Goal: Ask a question: Ask a question

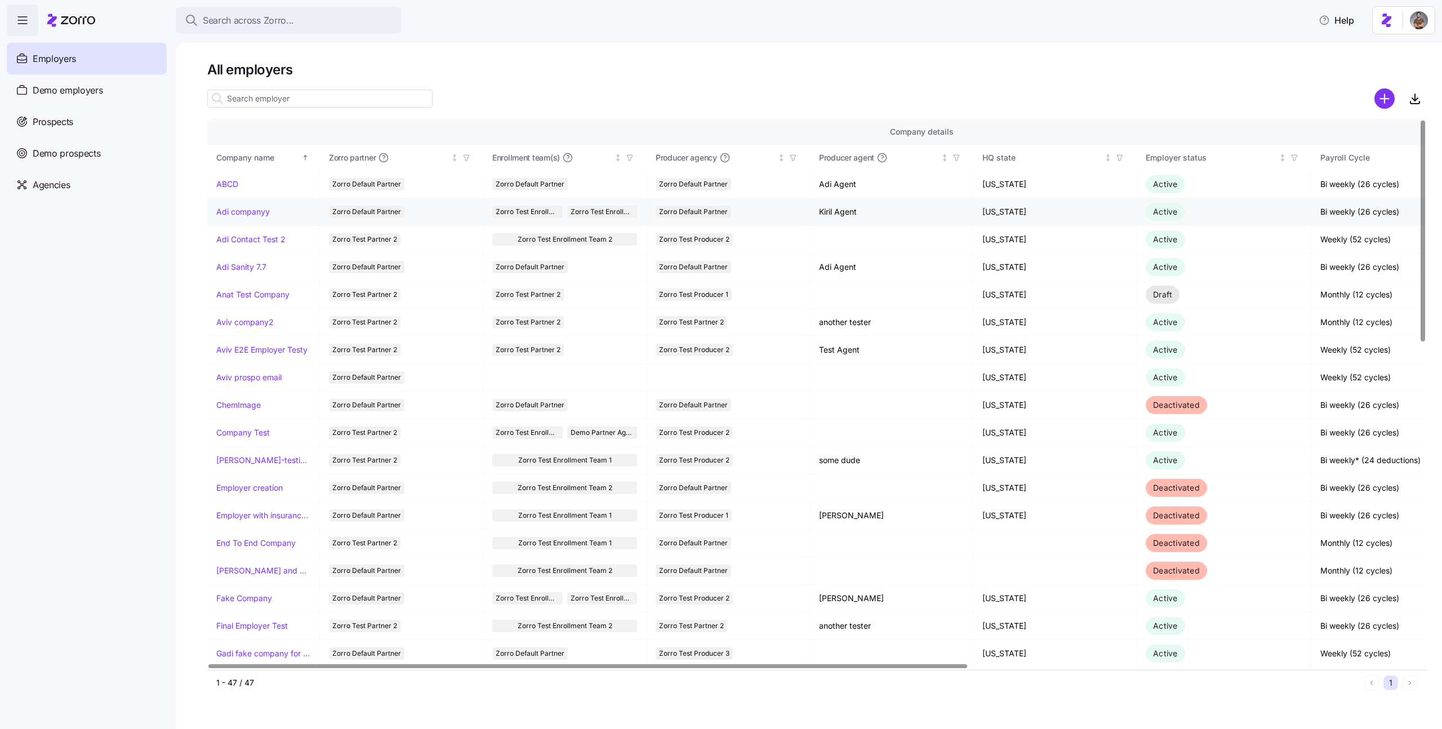
click at [256, 218] on td "Adi companyy" at bounding box center [263, 212] width 113 height 28
click at [258, 215] on link "Adi companyy" at bounding box center [242, 211] width 53 height 11
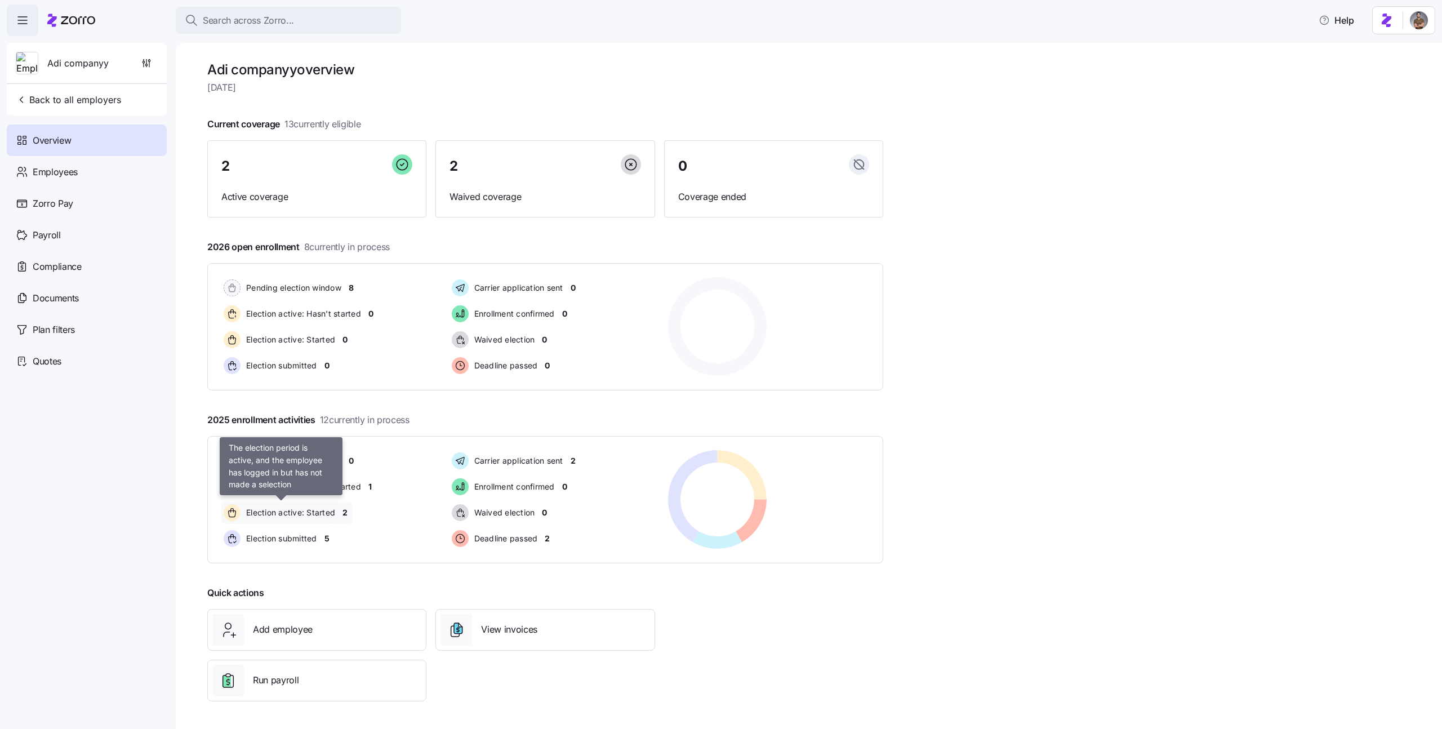
click at [334, 514] on span "Election active: Started" at bounding box center [289, 512] width 92 height 11
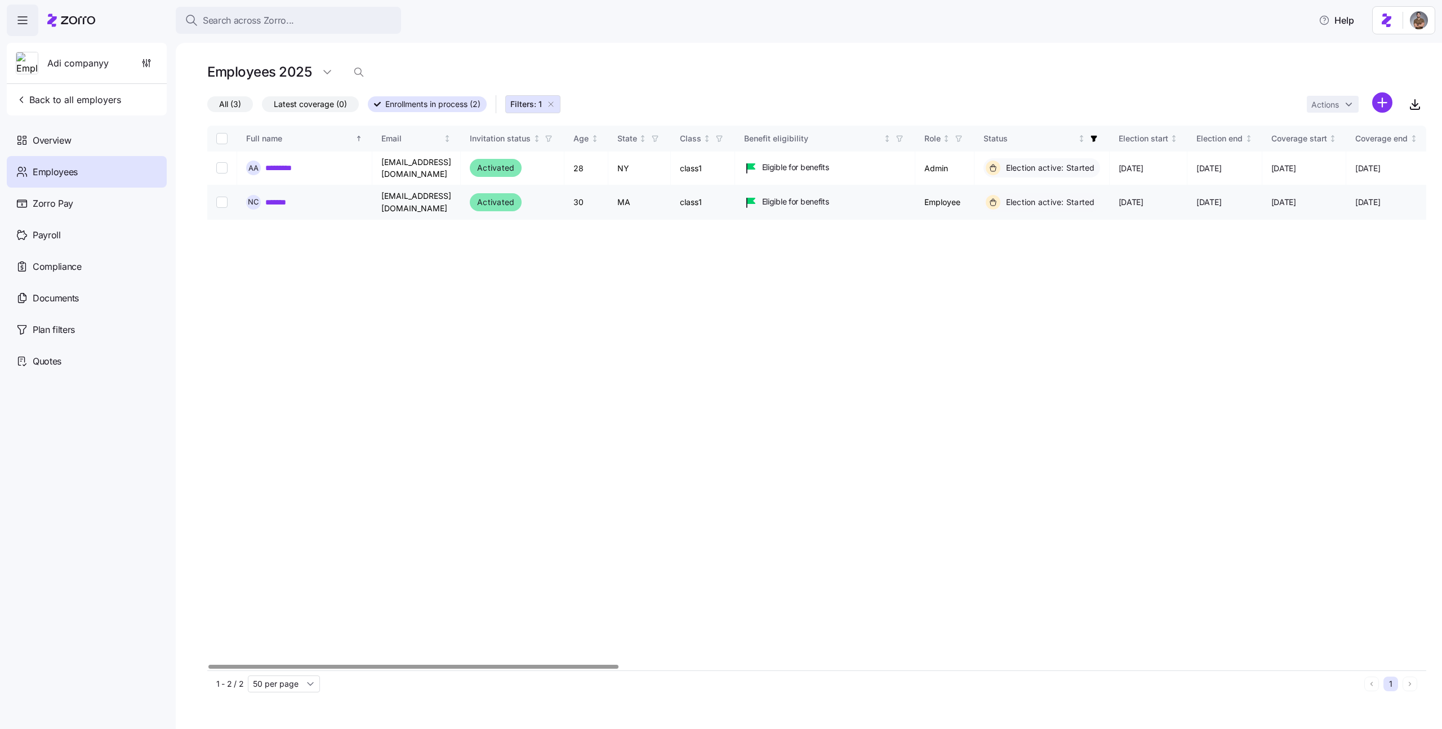
click at [226, 197] on input "Select record 2" at bounding box center [221, 202] width 11 height 11
checkbox input "true"
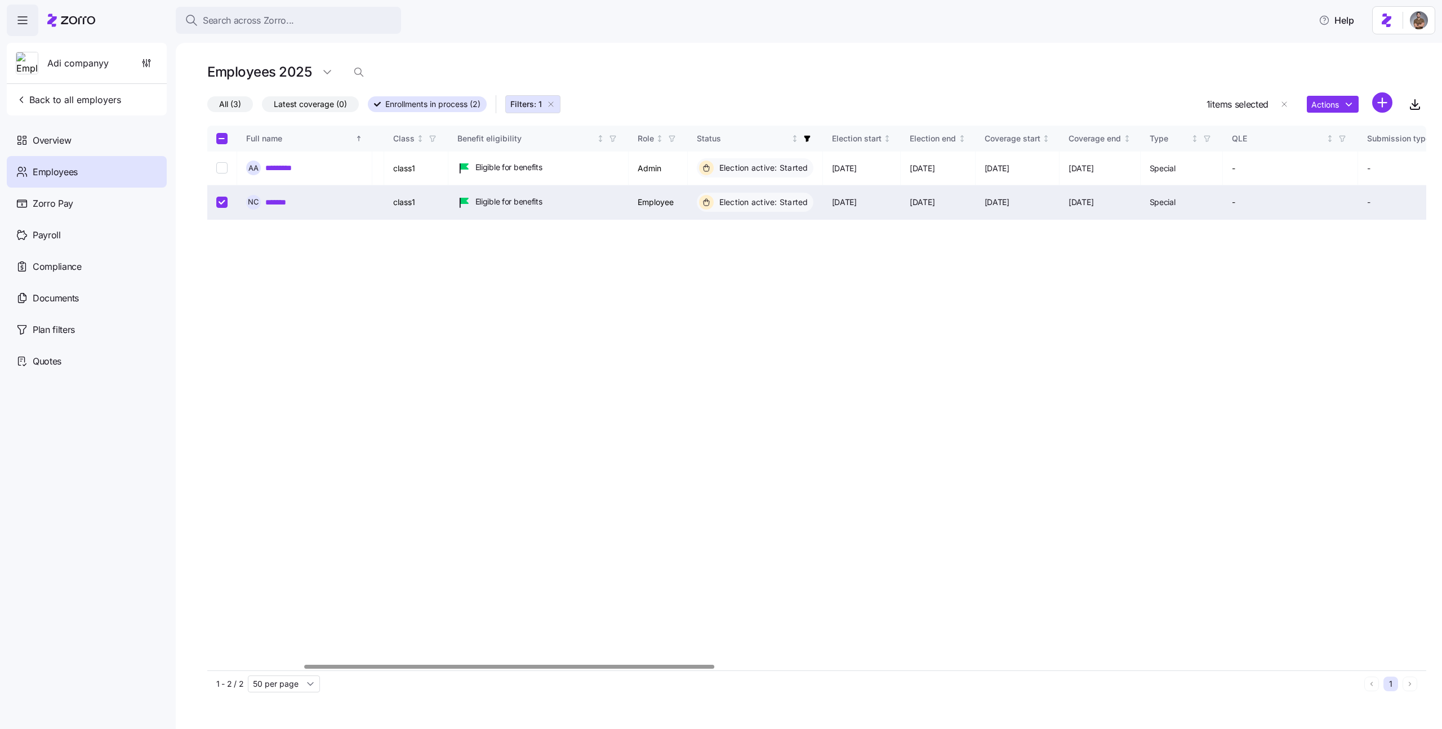
scroll to position [0, 290]
click at [1337, 103] on html "Search across Zorro... Help Adi companyy Back to all employers Overview Employe…" at bounding box center [721, 361] width 1442 height 722
click at [1207, 201] on div "Log in as" at bounding box center [1176, 202] width 81 height 18
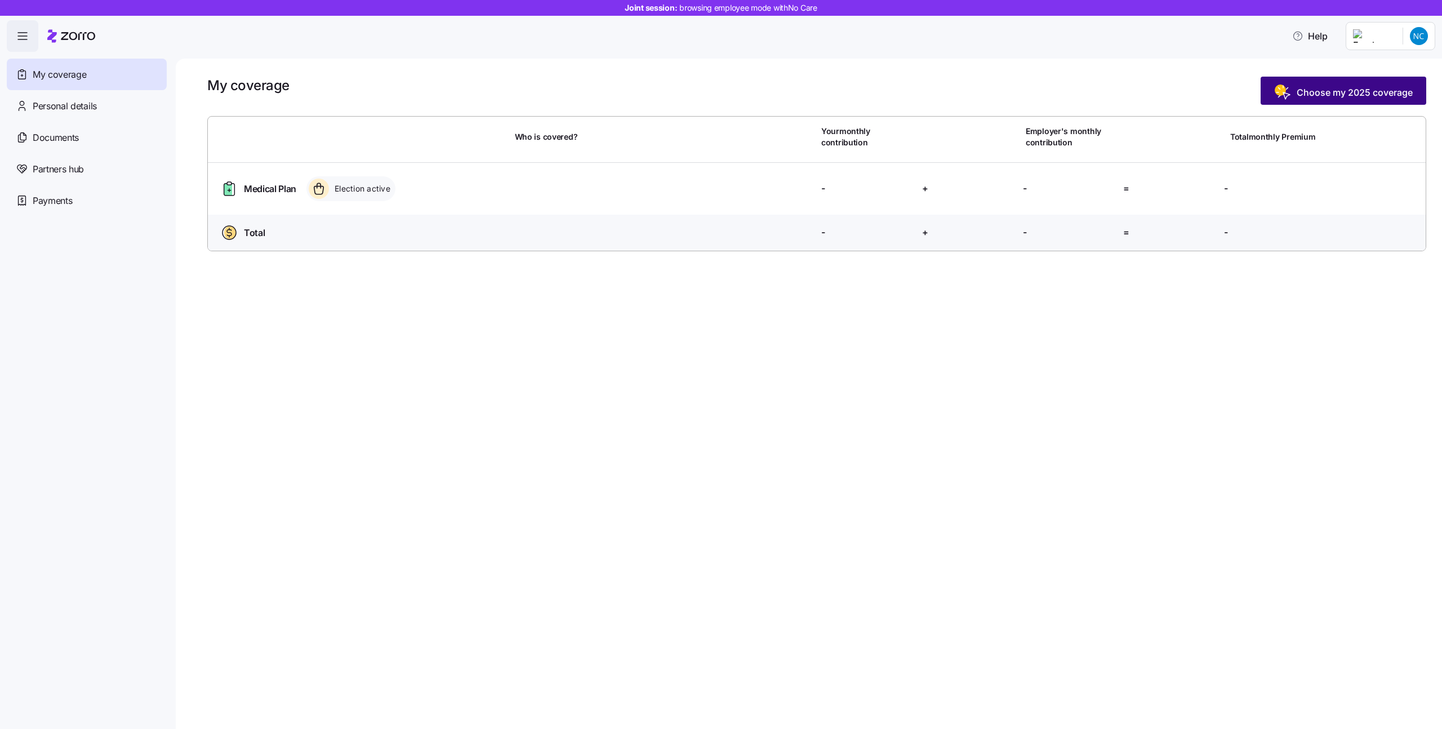
click at [1296, 93] on span "Choose my 2025 coverage" at bounding box center [1354, 93] width 116 height 14
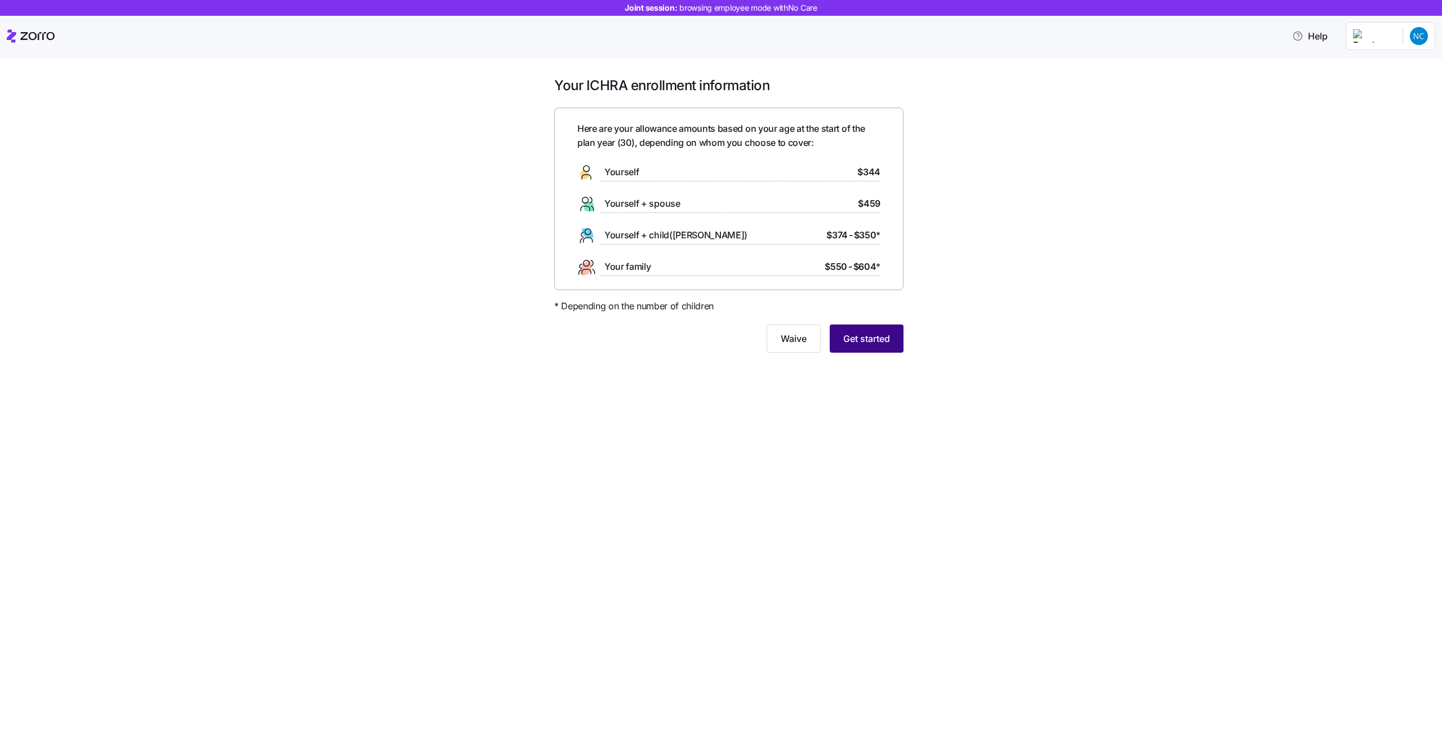
click at [858, 332] on span "Get started" at bounding box center [866, 339] width 47 height 14
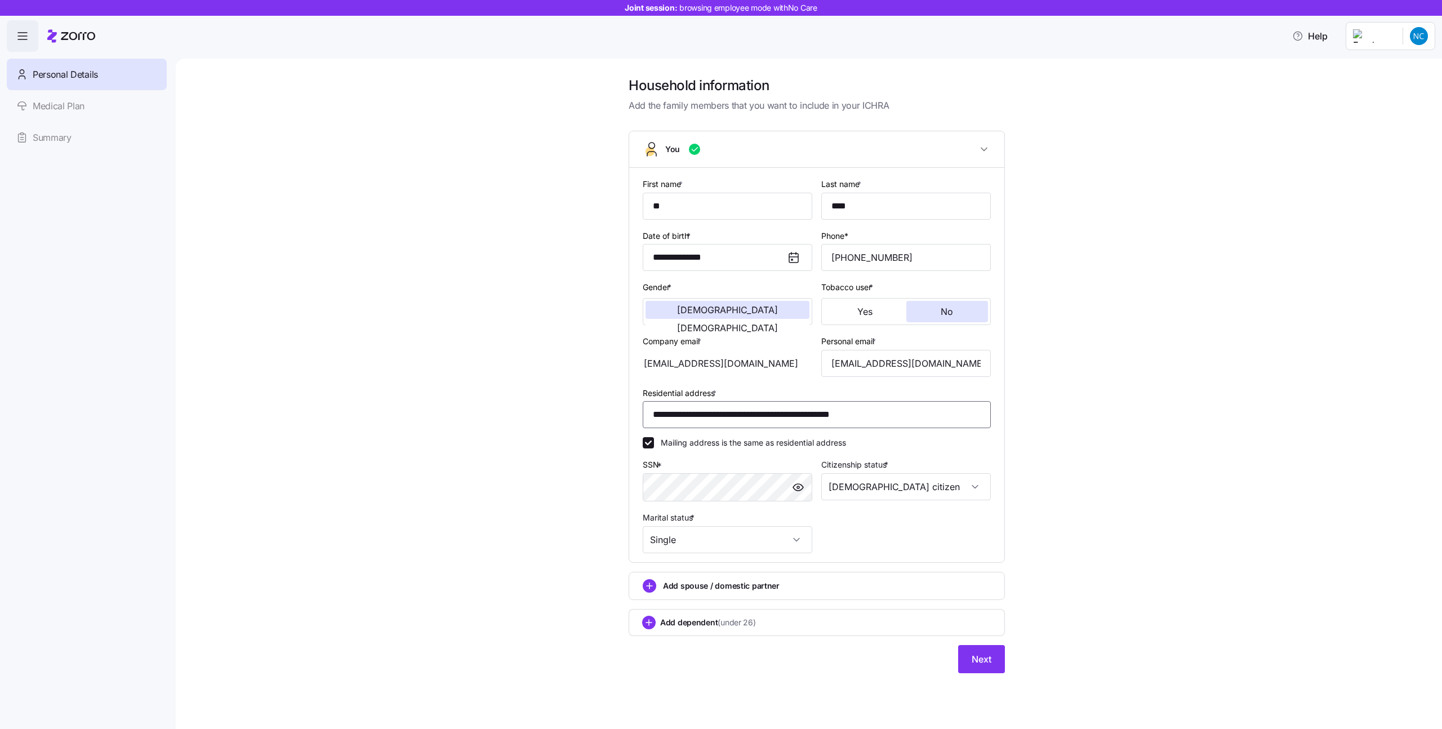
click at [882, 417] on input "**********" at bounding box center [816, 414] width 348 height 27
type input "**********"
click at [986, 664] on span "Next" at bounding box center [981, 659] width 20 height 14
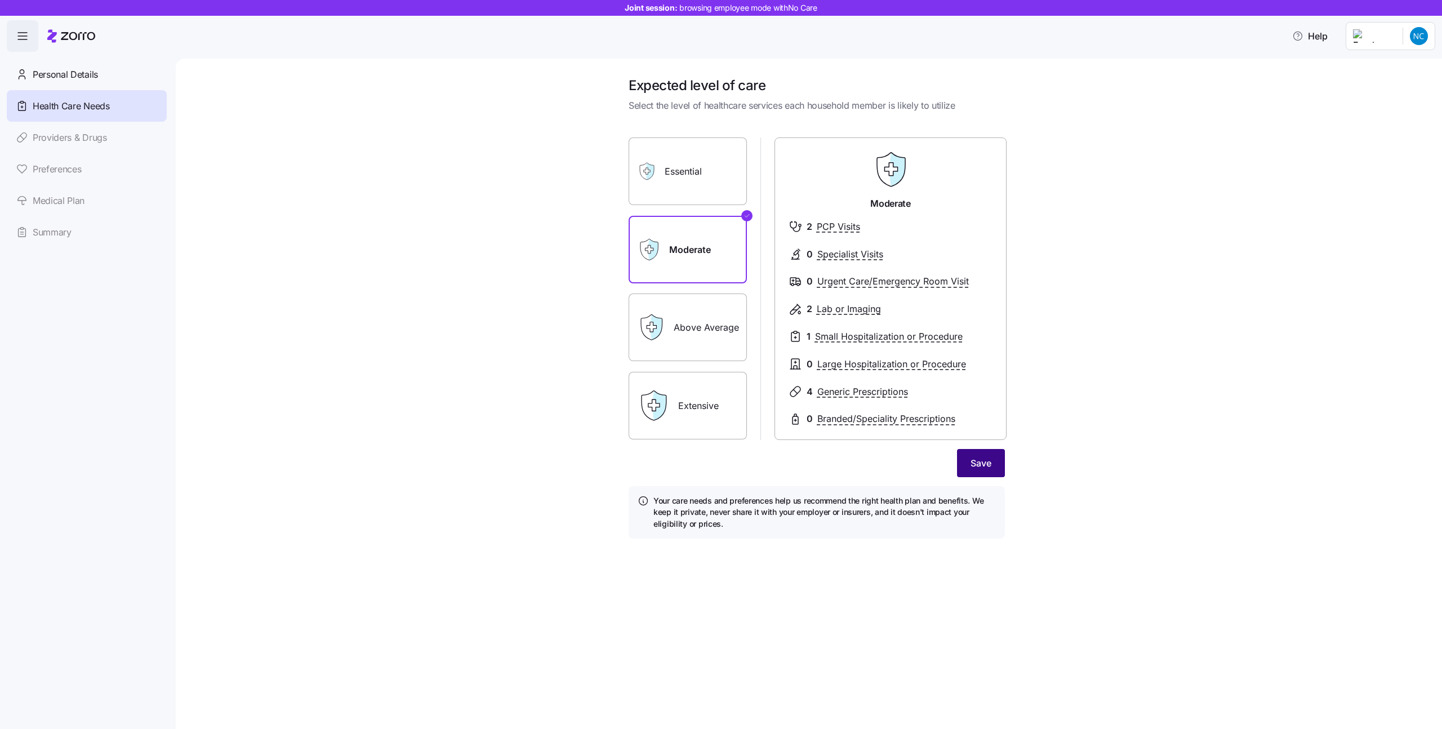
click at [965, 455] on button "Save" at bounding box center [981, 463] width 48 height 28
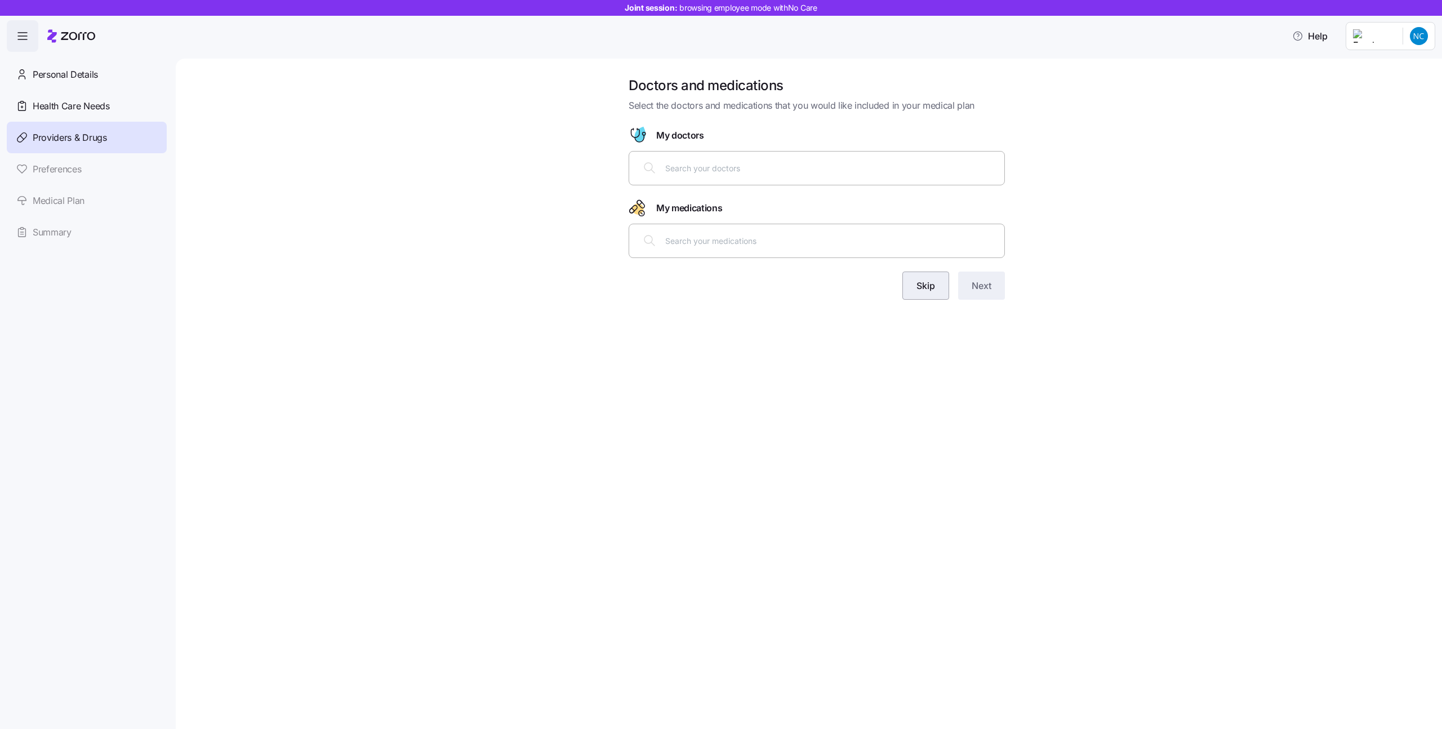
click at [916, 290] on span "Skip" at bounding box center [925, 286] width 19 height 14
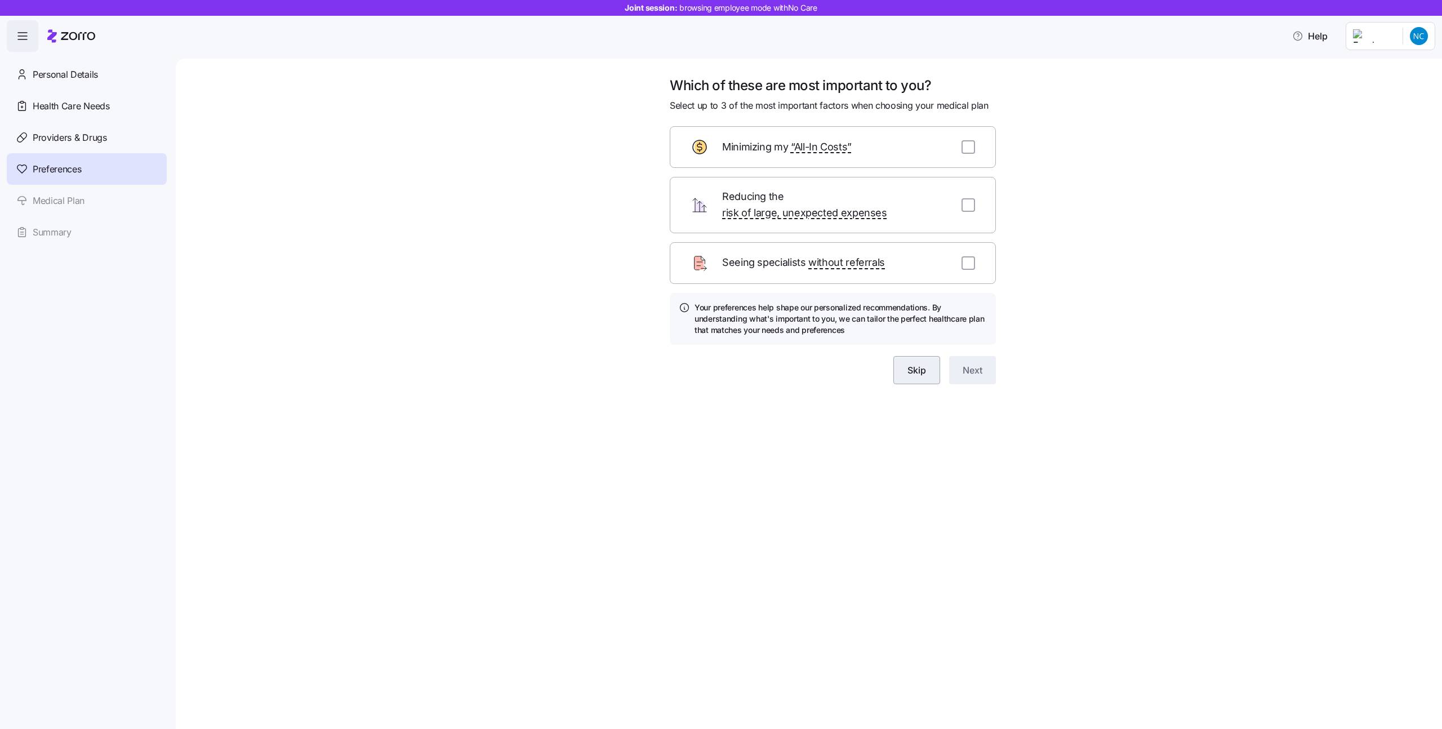
click at [932, 363] on button "Skip" at bounding box center [916, 370] width 47 height 28
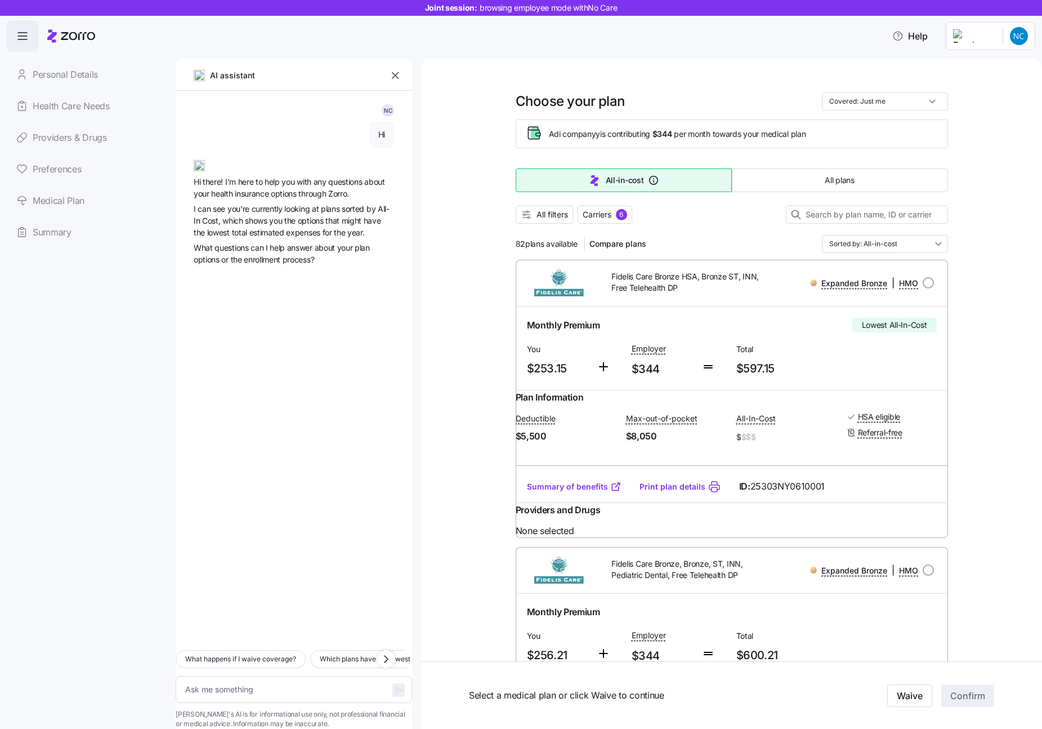
type textarea "x"
click at [302, 676] on textarea at bounding box center [294, 689] width 236 height 27
type textarea "H"
type textarea "x"
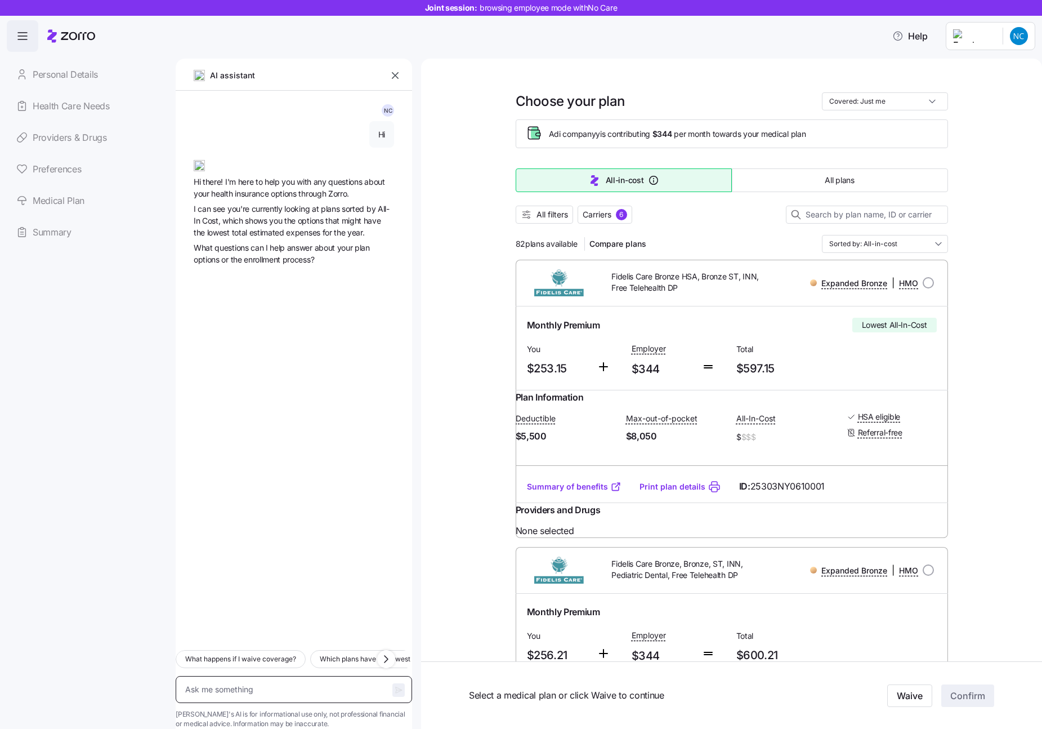
type textarea "D"
type textarea "x"
type textarea "Do"
type textarea "x"
type textarea "Do"
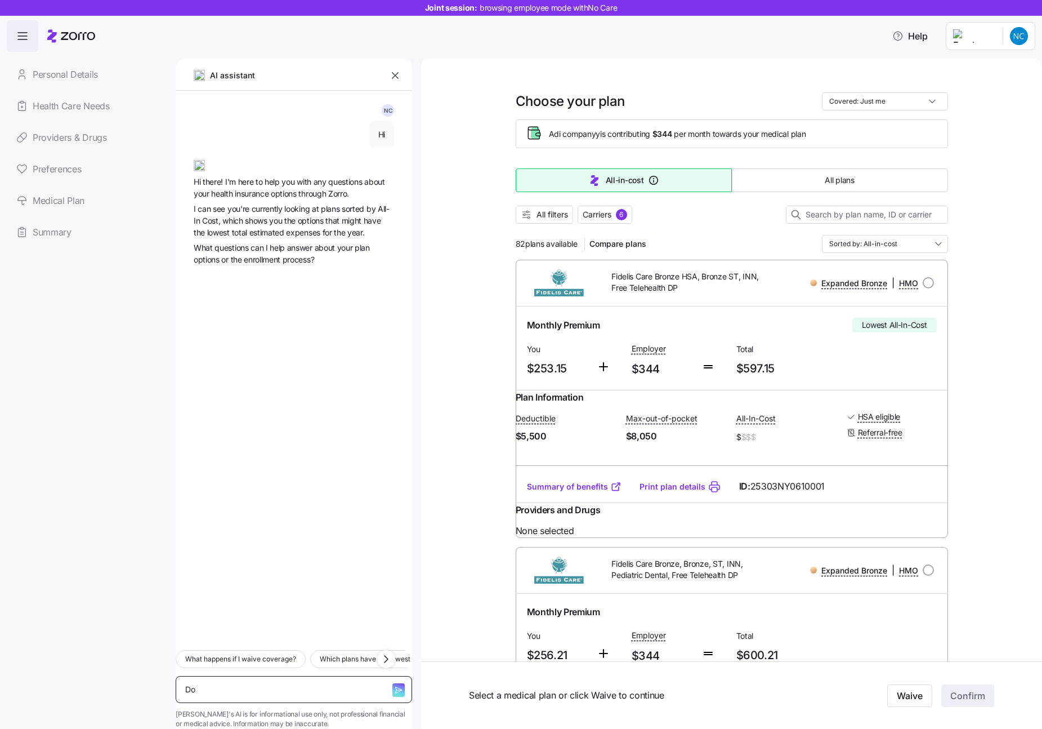
type textarea "x"
type textarea "Do y"
type textarea "x"
type textarea "Do yo"
type textarea "x"
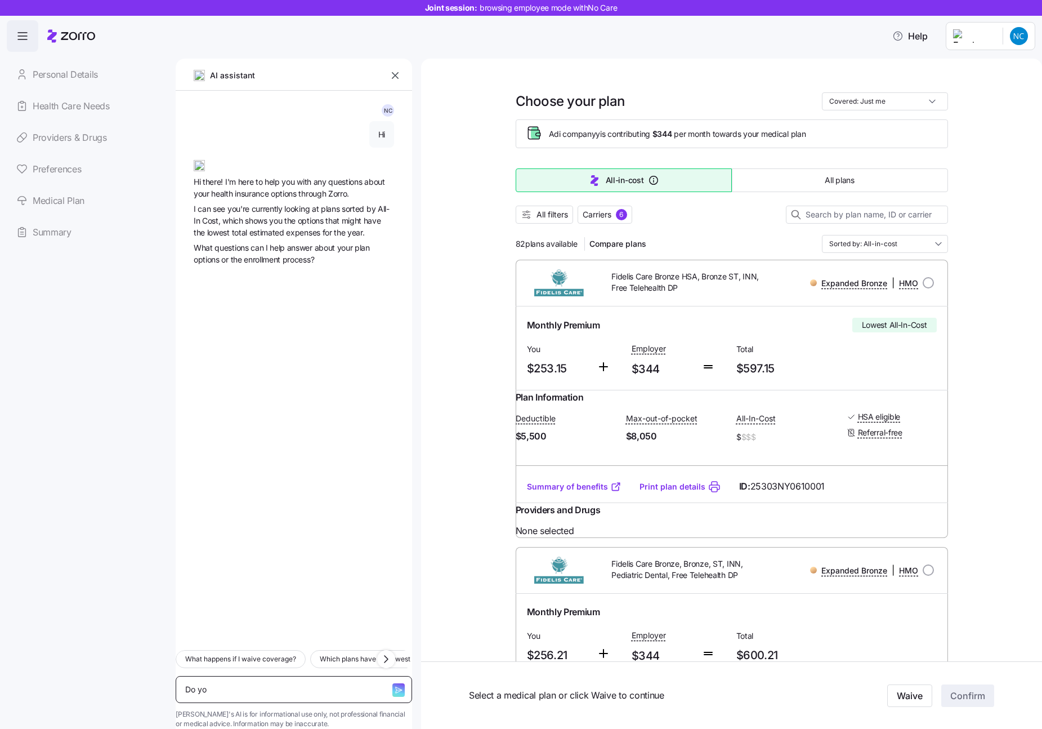
type textarea "Do you"
type textarea "x"
type textarea "Do you"
type textarea "x"
type textarea "Do you h"
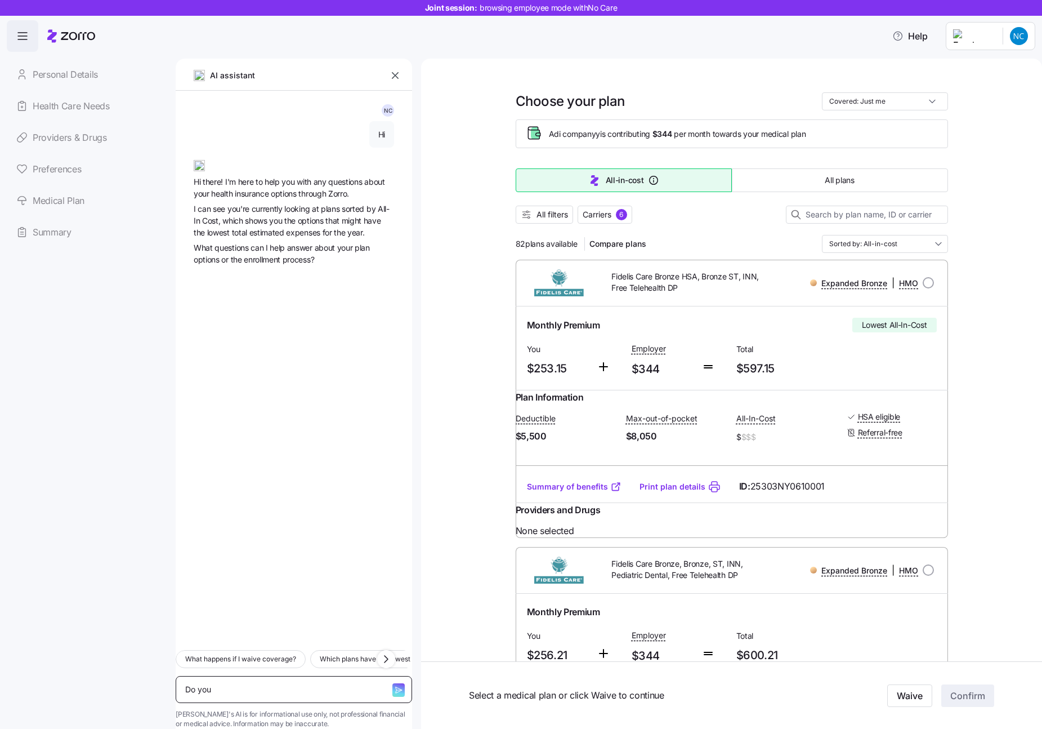
type textarea "x"
type textarea "Do you ha"
type textarea "x"
type textarea "Do you hav"
type textarea "x"
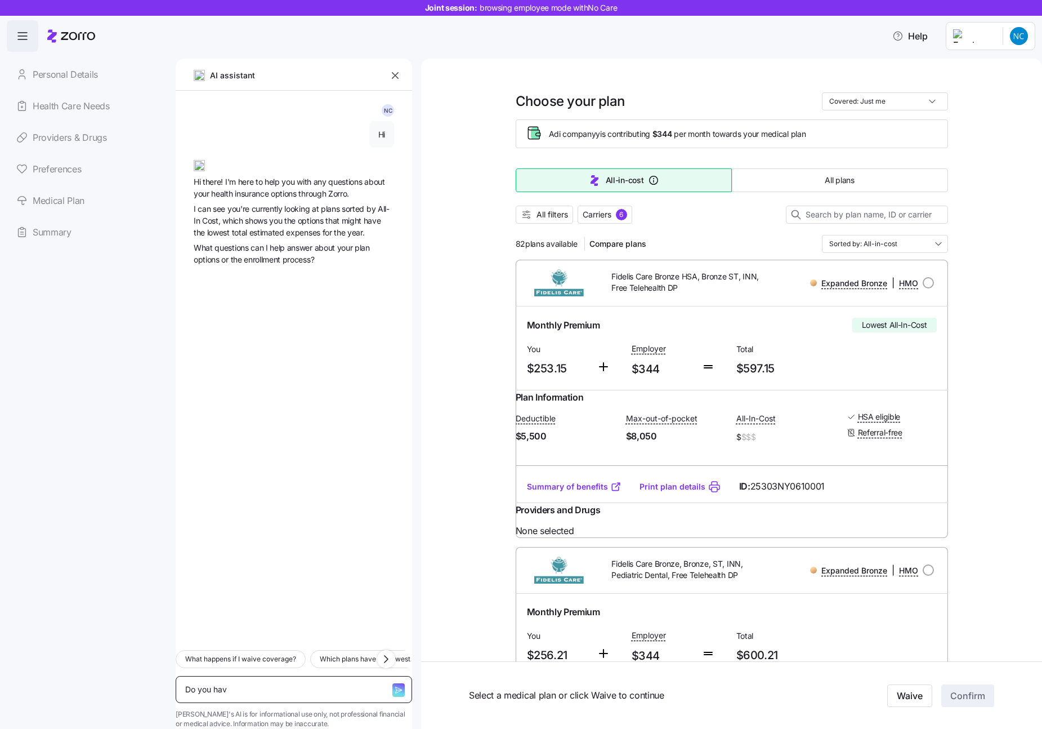
type textarea "Do you have"
type textarea "x"
type textarea "Do you have"
type textarea "x"
type textarea "Do you have a"
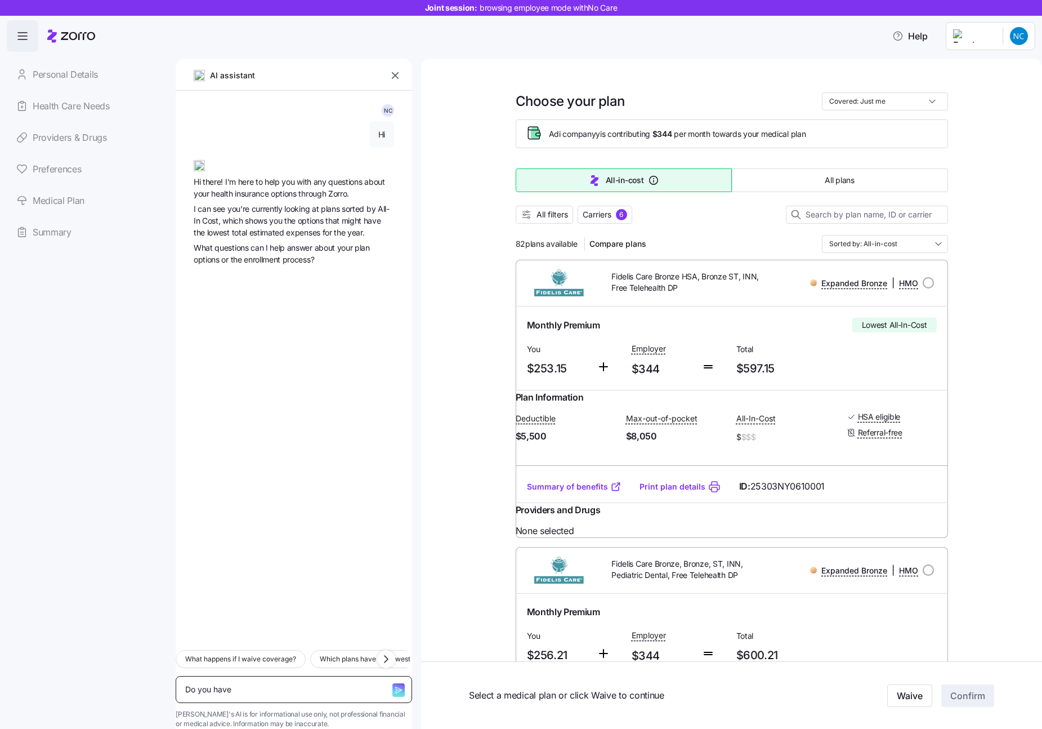
type textarea "x"
type textarea "Do you have a"
type textarea "x"
type textarea "Do you have a n"
type textarea "x"
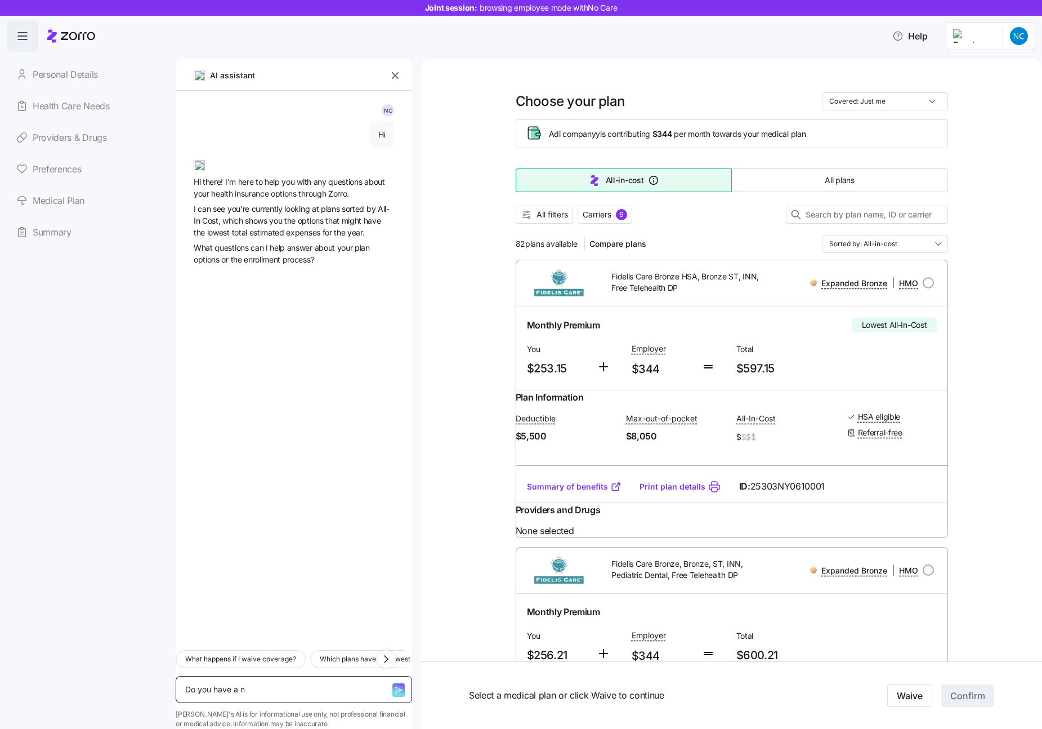
type textarea "Do you have a na"
type textarea "x"
type textarea "Do you have a nae"
type textarea "x"
type textarea "Do you have a na"
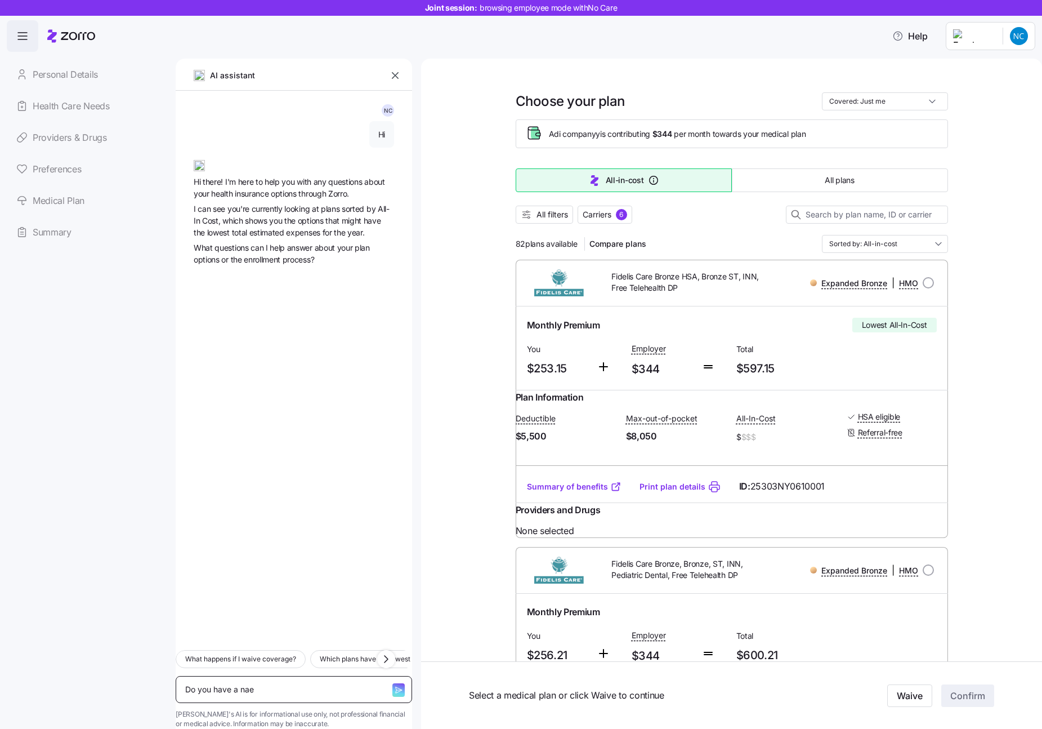
type textarea "x"
type textarea "Do you have a nam"
type textarea "x"
type textarea "Do you have a name"
type textarea "x"
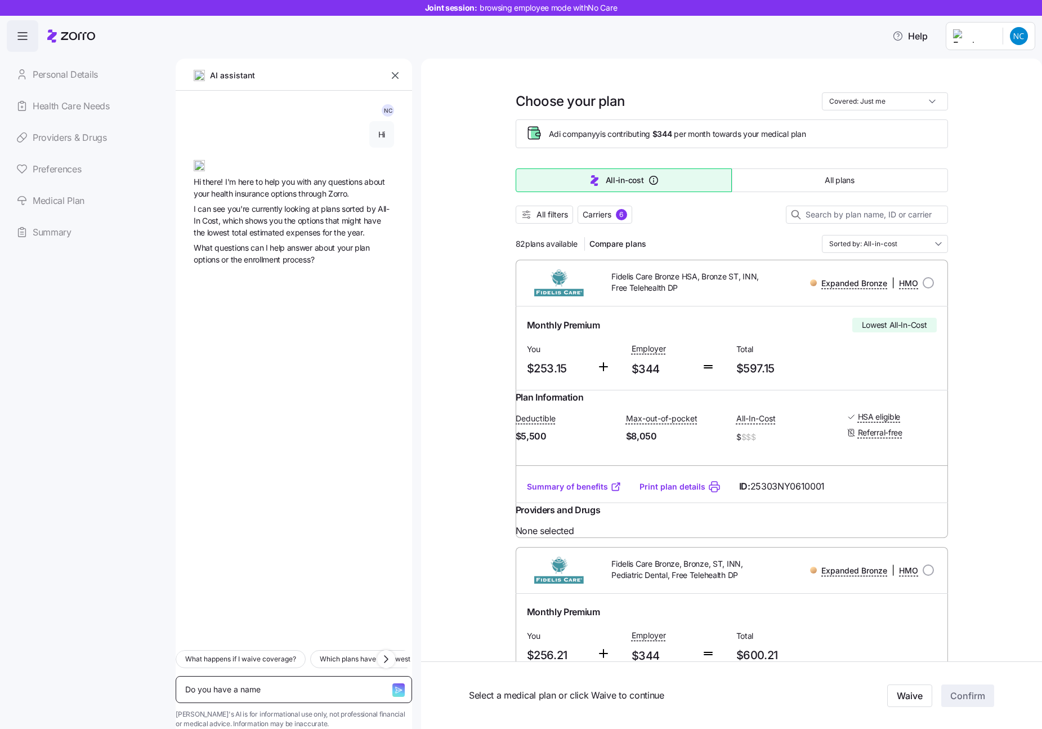
type textarea "Do you have a name>"
type textarea "x"
type textarea "Do you have a name"
type textarea "x"
type textarea "Do you have a name?"
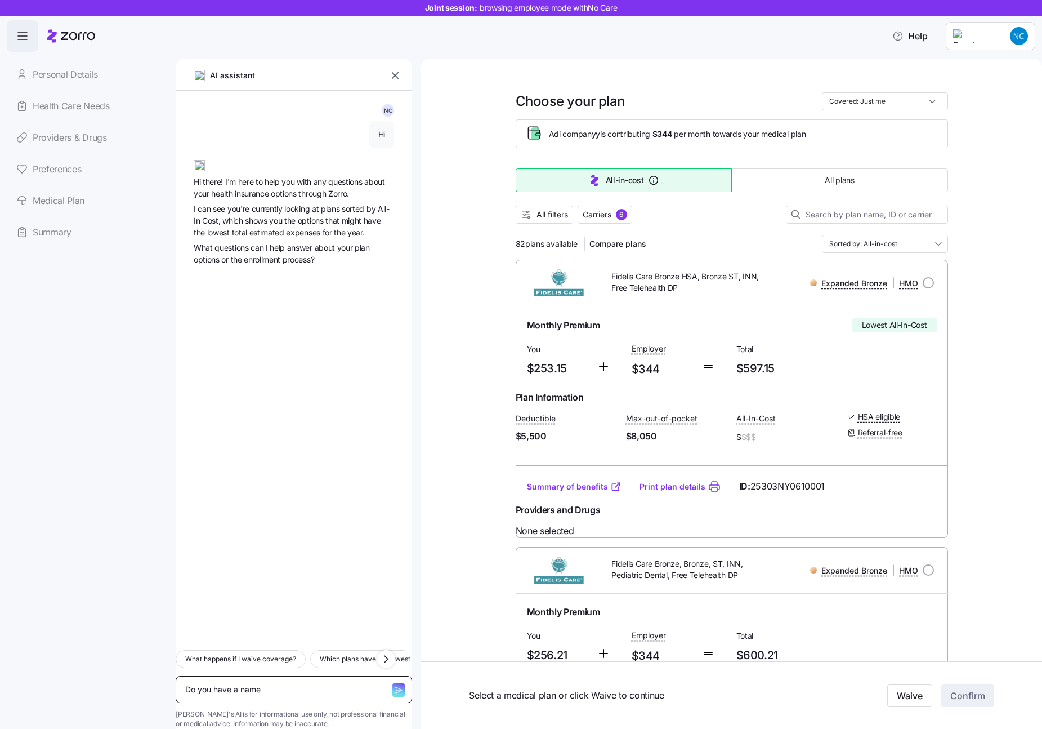
type textarea "x"
type textarea "Do you have a name?"
type textarea "x"
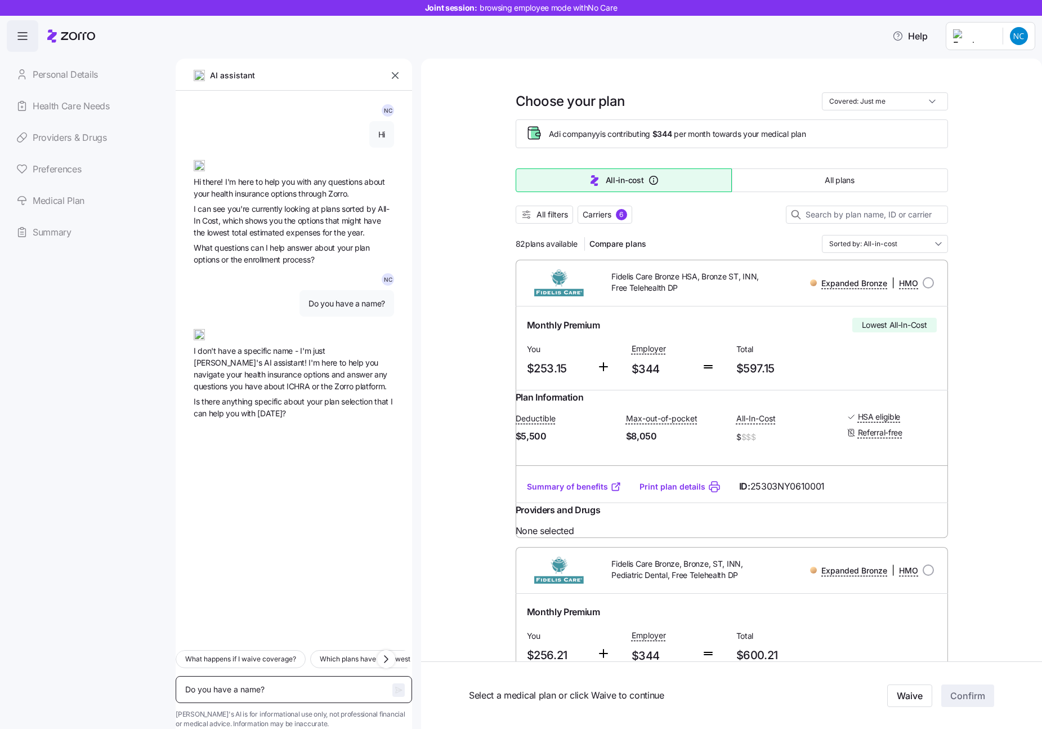
click at [229, 676] on textarea "Do you have a name?" at bounding box center [294, 689] width 236 height 27
type textarea "W"
type textarea "x"
type textarea "Wh"
type textarea "x"
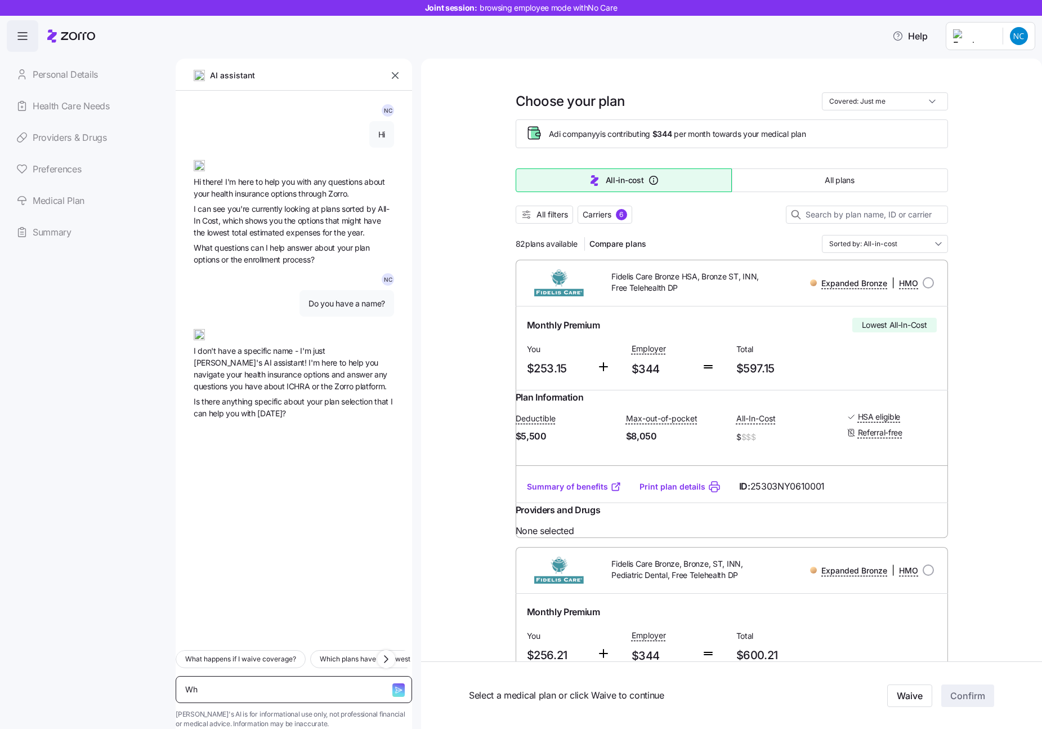
type textarea "Who"
type textarea "x"
type textarea "Who"
type textarea "x"
type textarea "Who d"
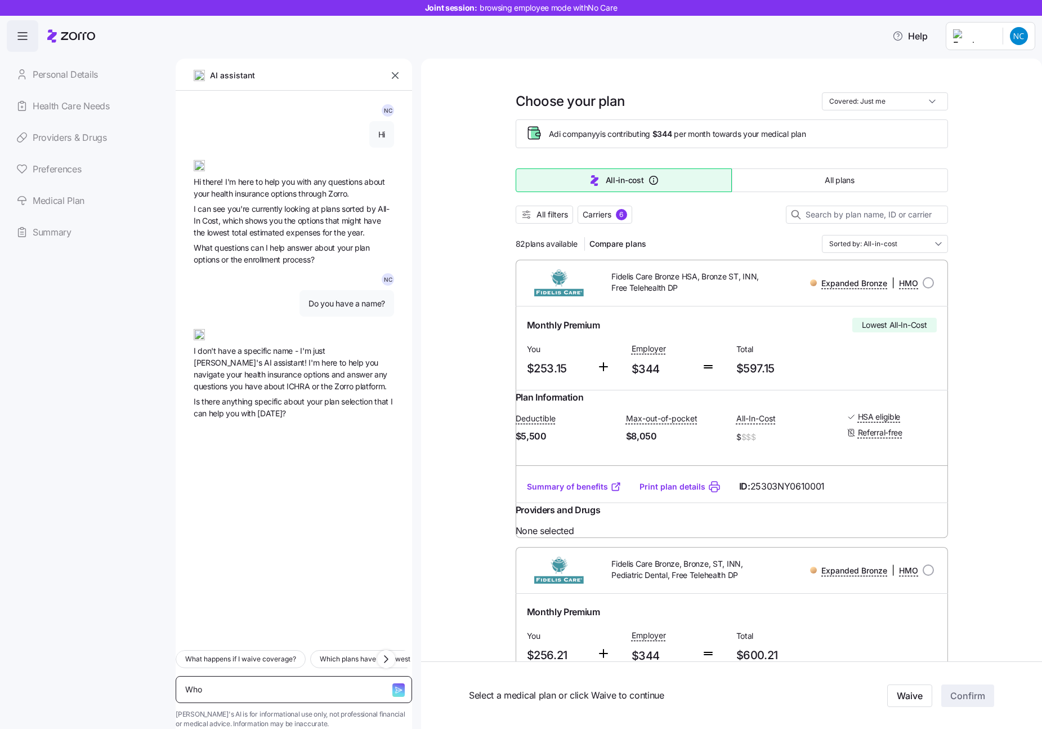
type textarea "x"
type textarea "Who do"
type textarea "x"
type textarea "Who do"
type textarea "x"
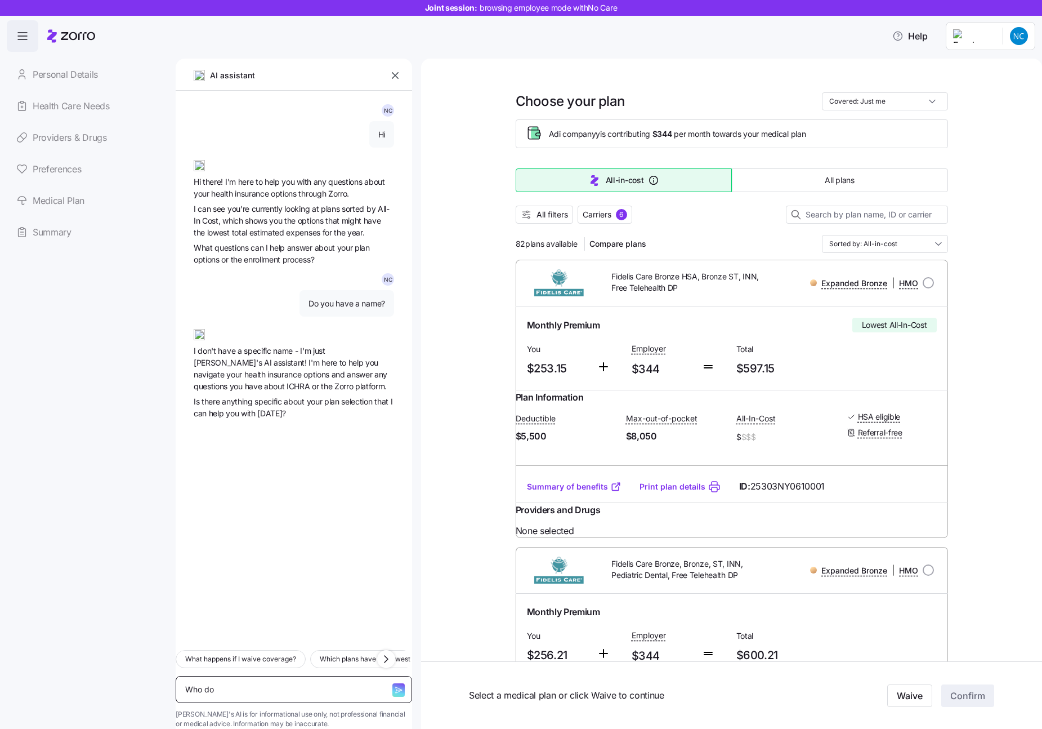
type textarea "Who do y"
type textarea "x"
type textarea "Who do yo"
type textarea "x"
type textarea "Who do you"
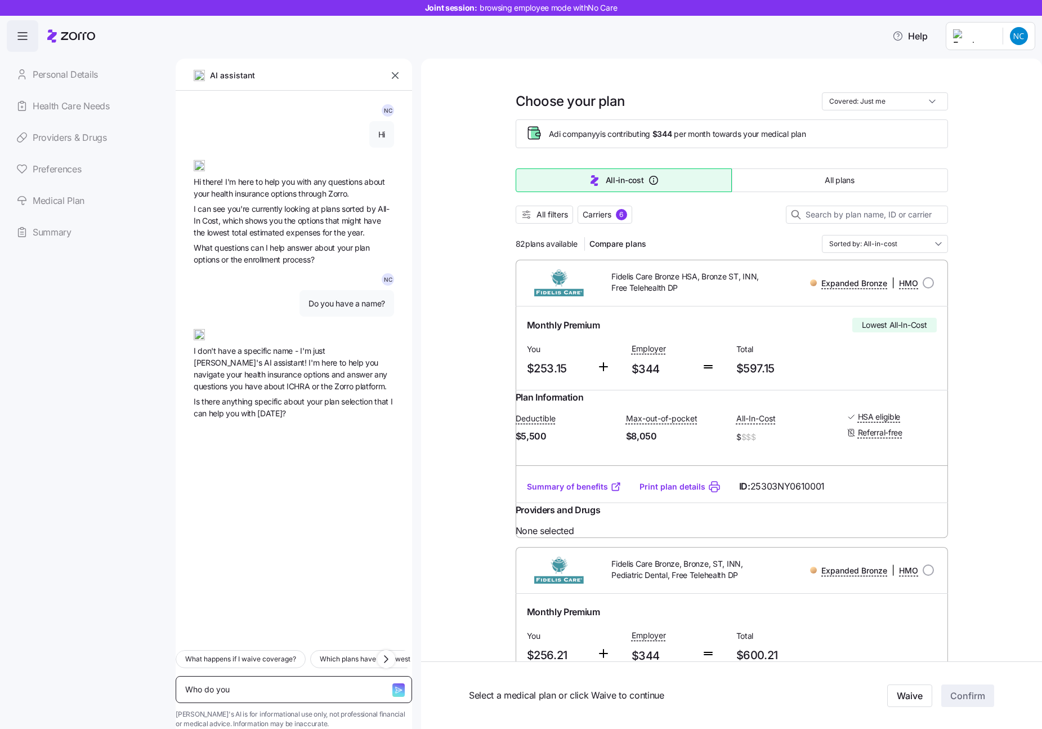
type textarea "x"
type textarea "Who do you"
type textarea "x"
type textarea "Who do you t"
type textarea "x"
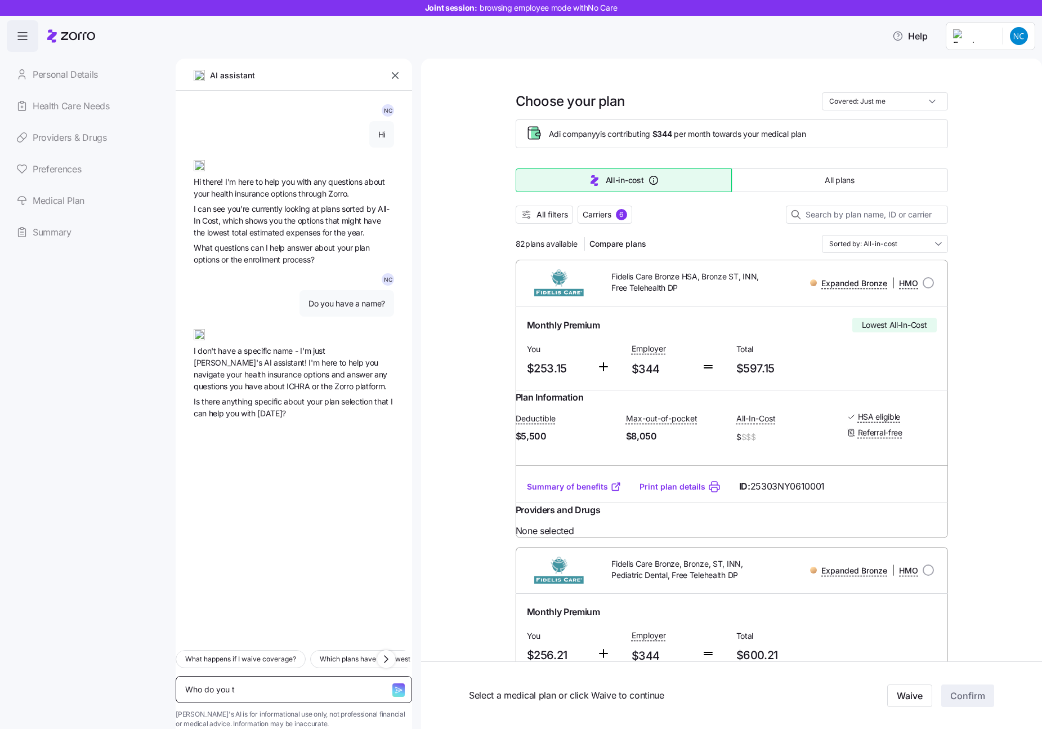
type textarea "Who do you th"
type textarea "x"
type textarea "Who do you thi"
type textarea "x"
type textarea "Who do you thin"
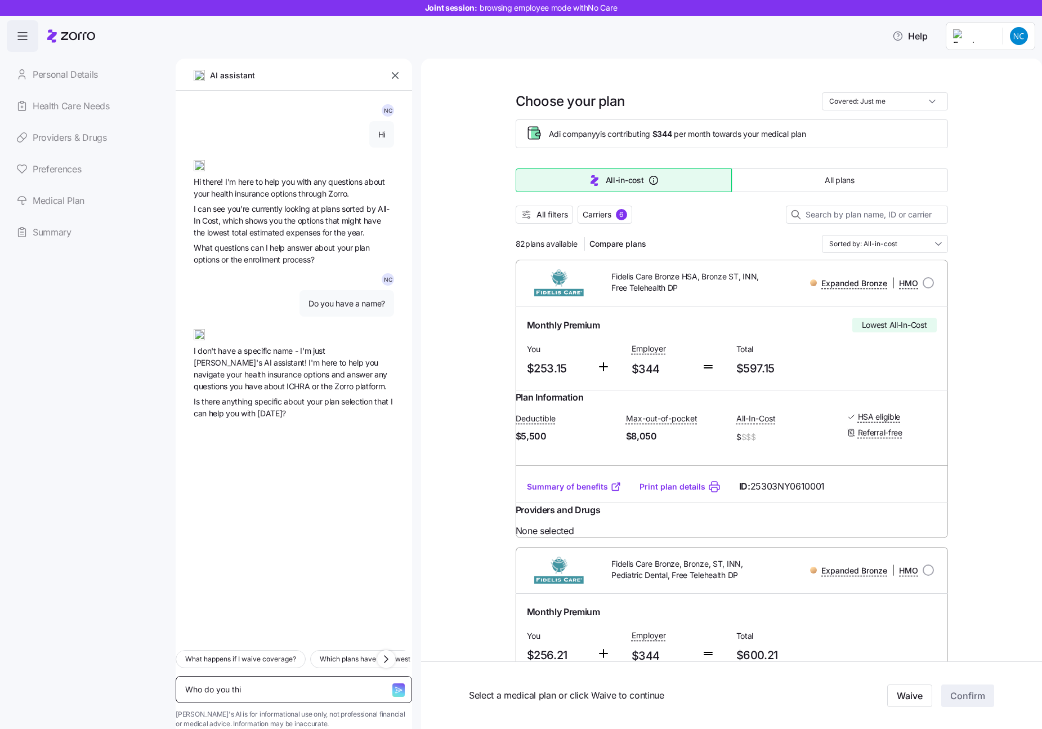
type textarea "x"
type textarea "Who do you think"
type textarea "x"
type textarea "Who do you think"
type textarea "x"
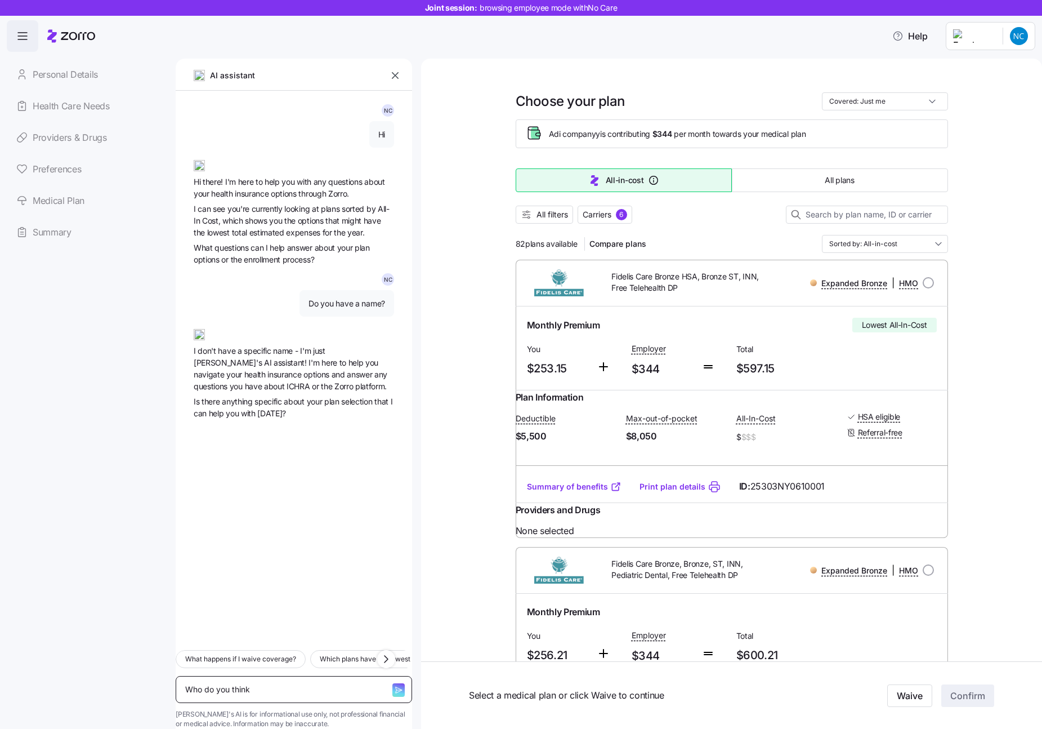
type textarea "Who do you think i"
type textarea "x"
type textarea "Who do you think is"
type textarea "x"
type textarea "Who do you think is"
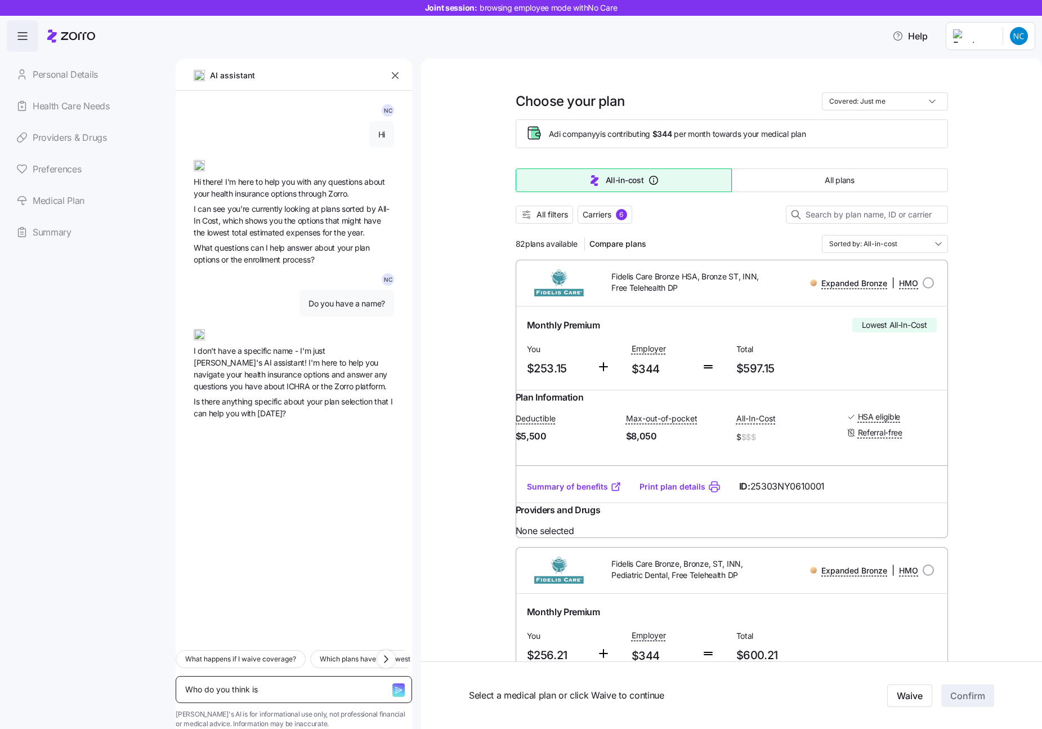
type textarea "x"
type textarea "Who do you think is g"
type textarea "x"
type textarea "Who do you think is go"
type textarea "x"
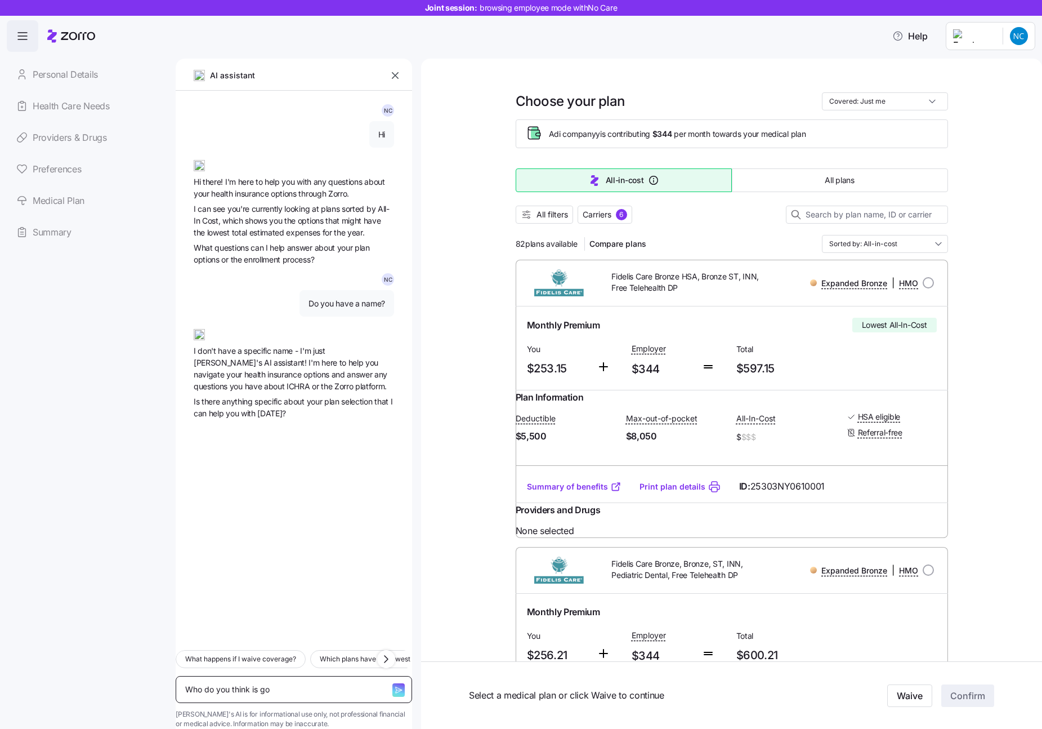
type textarea "Who do you think is goi"
type textarea "x"
type textarea "Who do you think is goin"
type textarea "x"
type textarea "Who do you think is going"
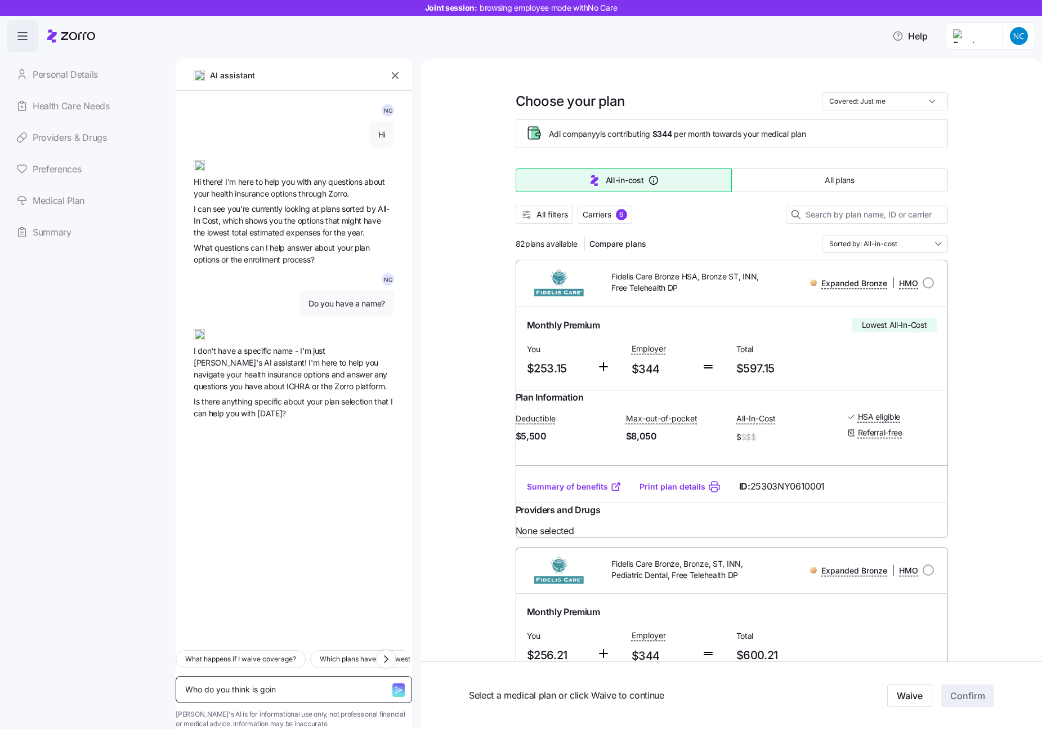
type textarea "x"
type textarea "Who do you think is going"
type textarea "x"
type textarea "Who do you think is going t"
type textarea "x"
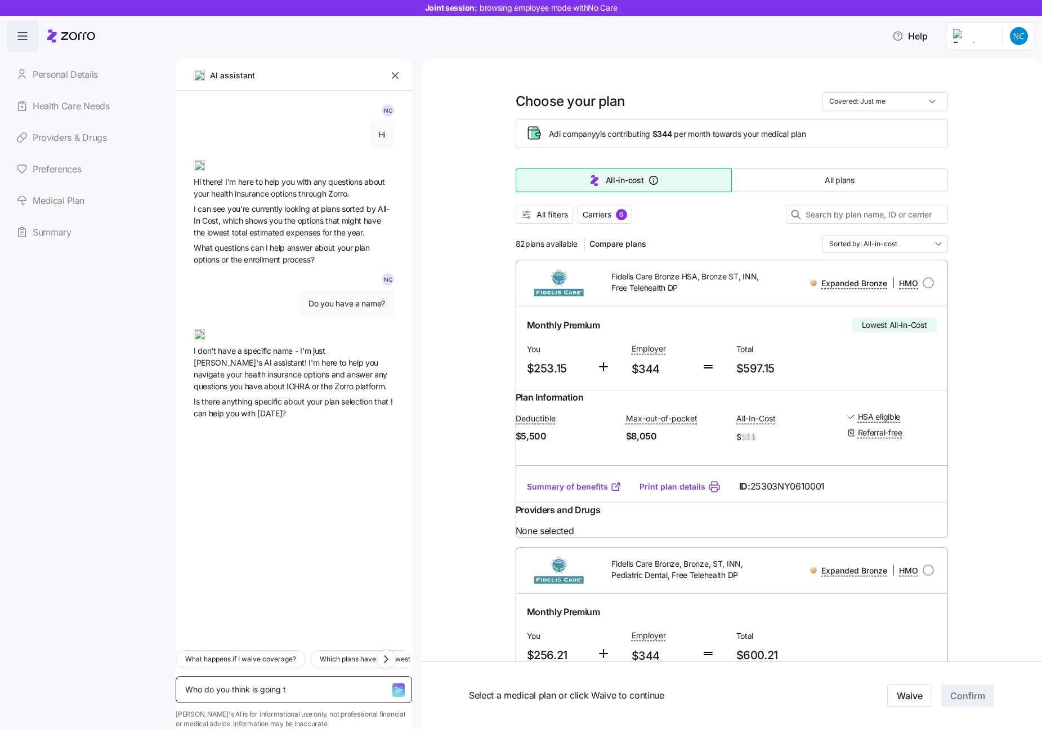
type textarea "Who do you think is going to"
type textarea "x"
type textarea "Who do you think is going to"
type textarea "x"
type textarea "Who do you think is going to w"
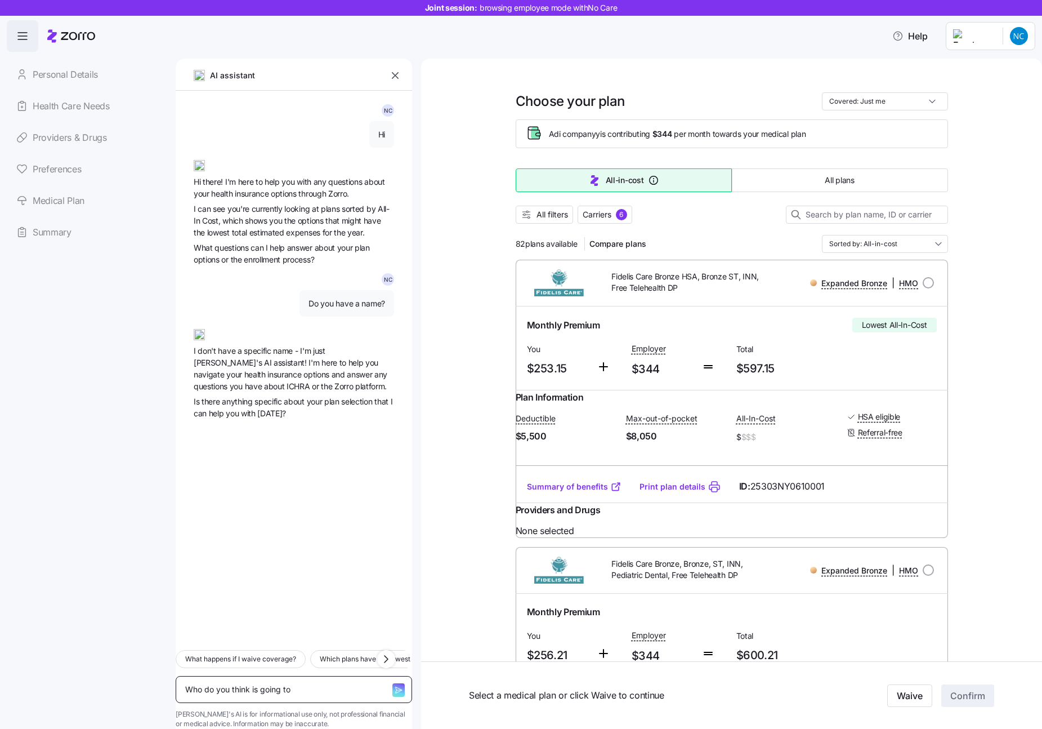
type textarea "x"
type textarea "Who do you think is going to wi"
type textarea "x"
type textarea "Who do you think is going to win"
type textarea "x"
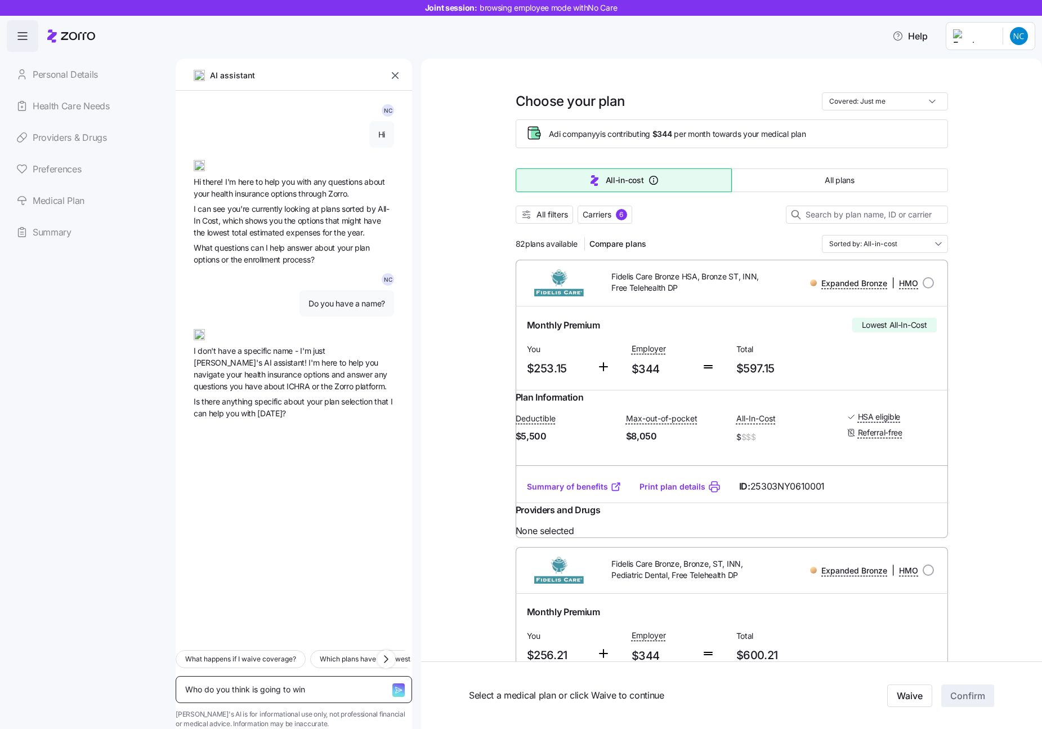
type textarea "Who do you think is going to win"
type textarea "x"
type textarea "Who do you think is going to win t"
type textarea "x"
type textarea "Who do you think is going to win th"
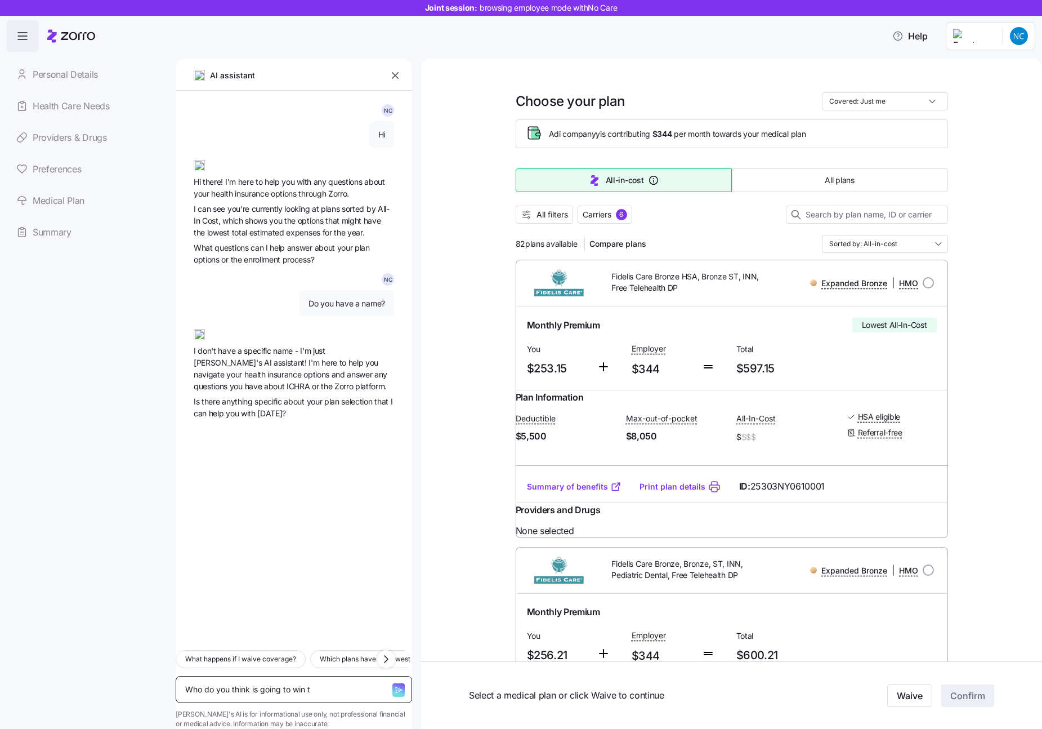
type textarea "x"
type textarea "Who do you think is going to win the"
type textarea "x"
type textarea "Who do you think is going to win the"
type textarea "x"
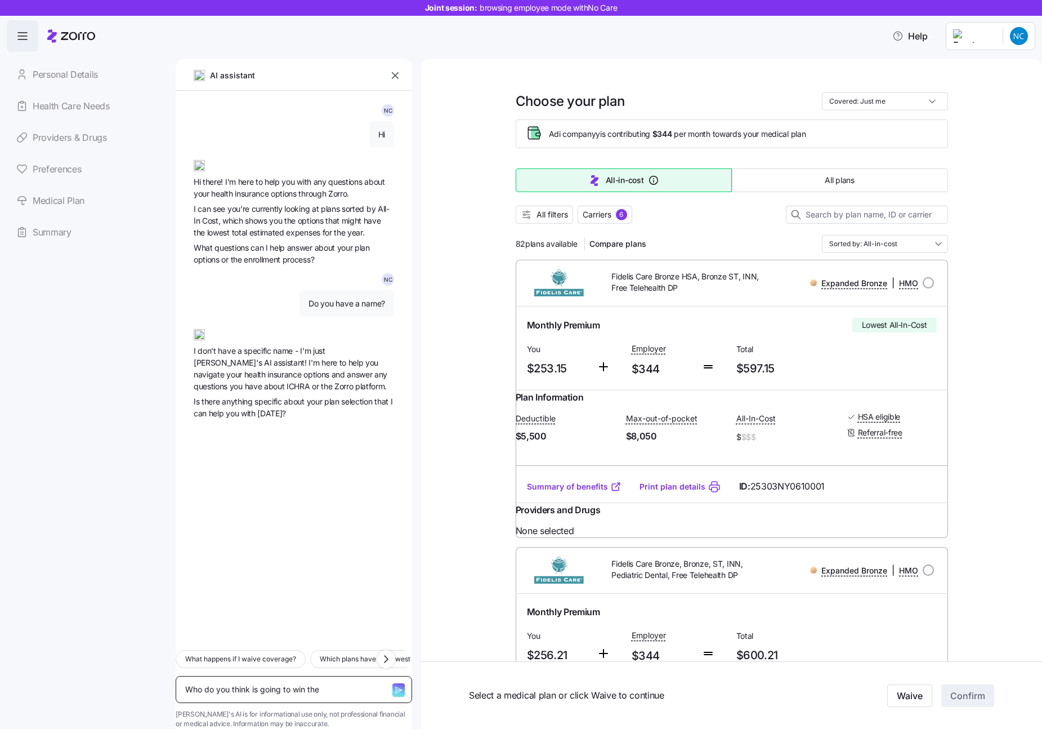
type textarea "Who do you think is going to win the 2"
type textarea "x"
type textarea "Who do you think is going to win the 20"
type textarea "x"
type textarea "Who do you think is going to win the 202"
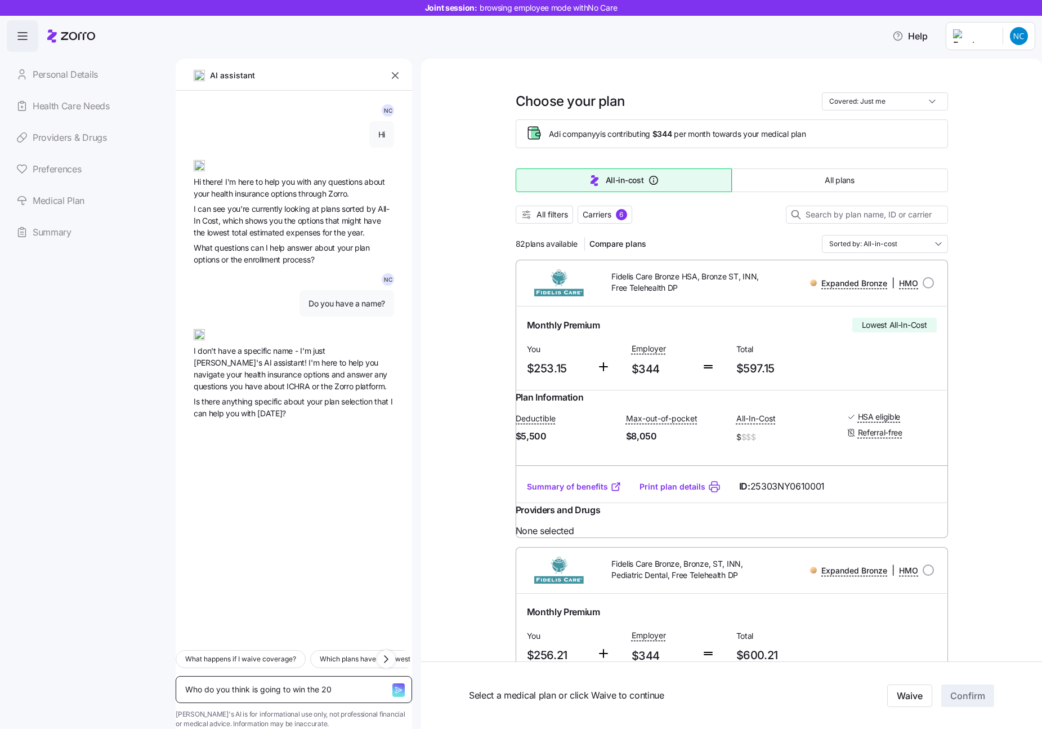
type textarea "x"
type textarea "Who do you think is going to win the 2028"
type textarea "x"
type textarea "Who do you think is going to win the 2028"
type textarea "x"
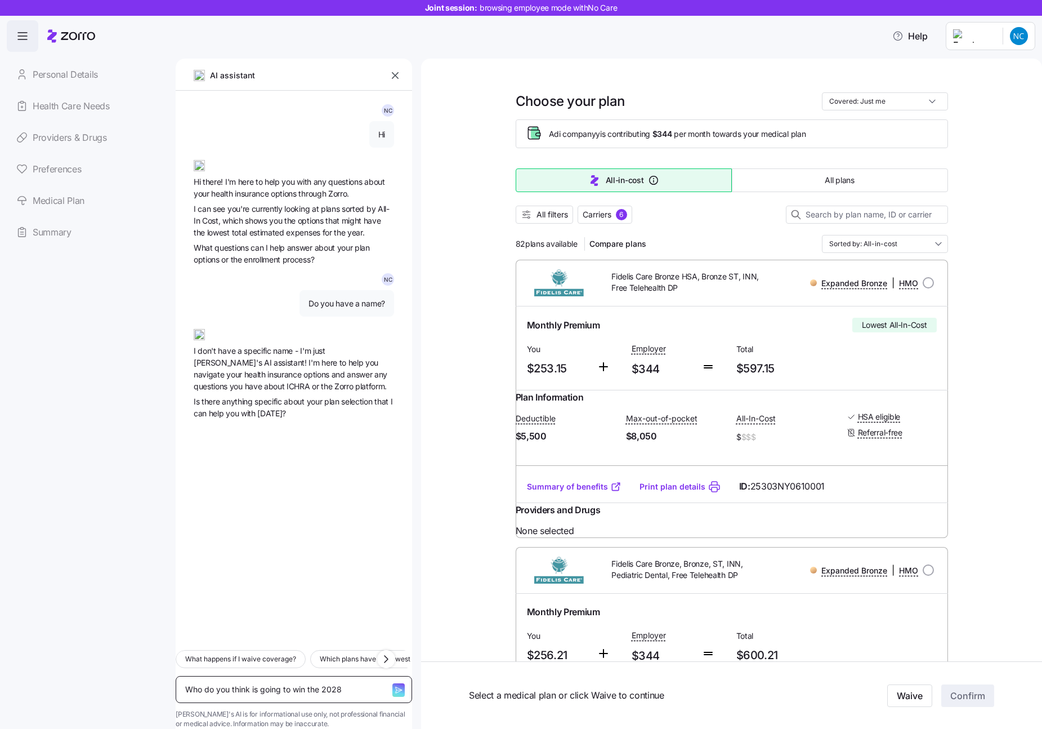
type textarea "Who do you think is going to win the 2028 e"
type textarea "x"
type textarea "Who do you think is going to win the 2028 el"
type textarea "x"
type textarea "Who do you think is going to win the 2028 ele"
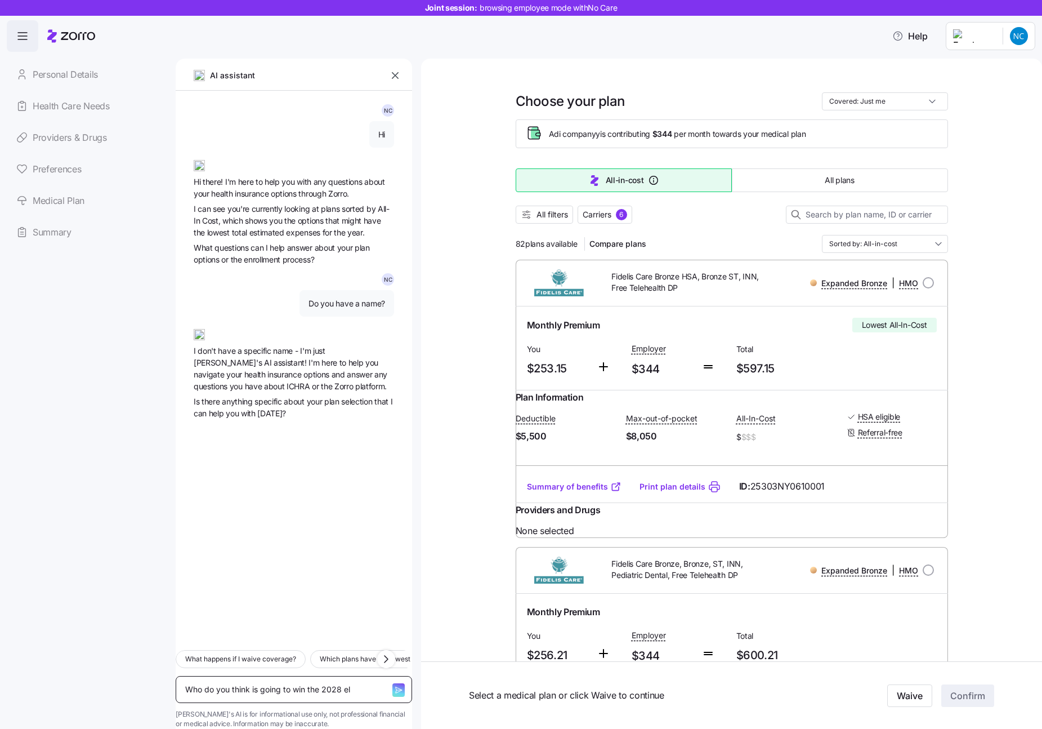
type textarea "x"
type textarea "Who do you think is going to win the 2028 elec"
type textarea "x"
type textarea "Who do you think is going to win the 2028 elect"
type textarea "x"
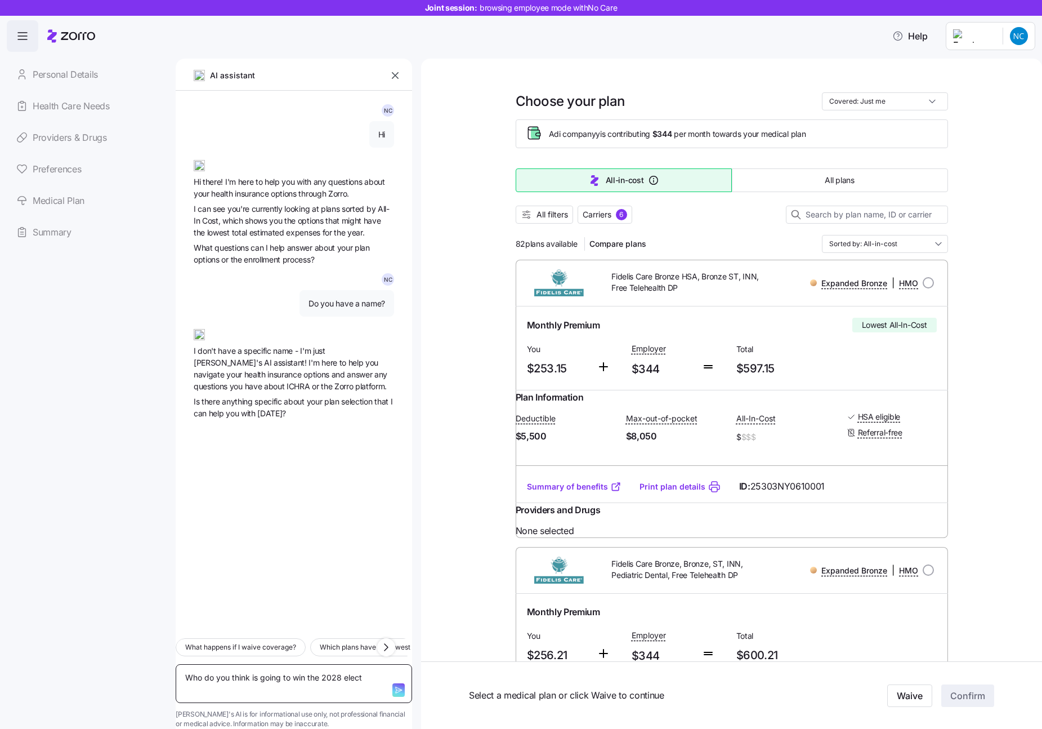
type textarea "Who do you think is going to win the 2028 electi"
type textarea "x"
type textarea "Who do you think is going to win the 2028 electio"
type textarea "x"
type textarea "Who do you think is going to win the 2028 election"
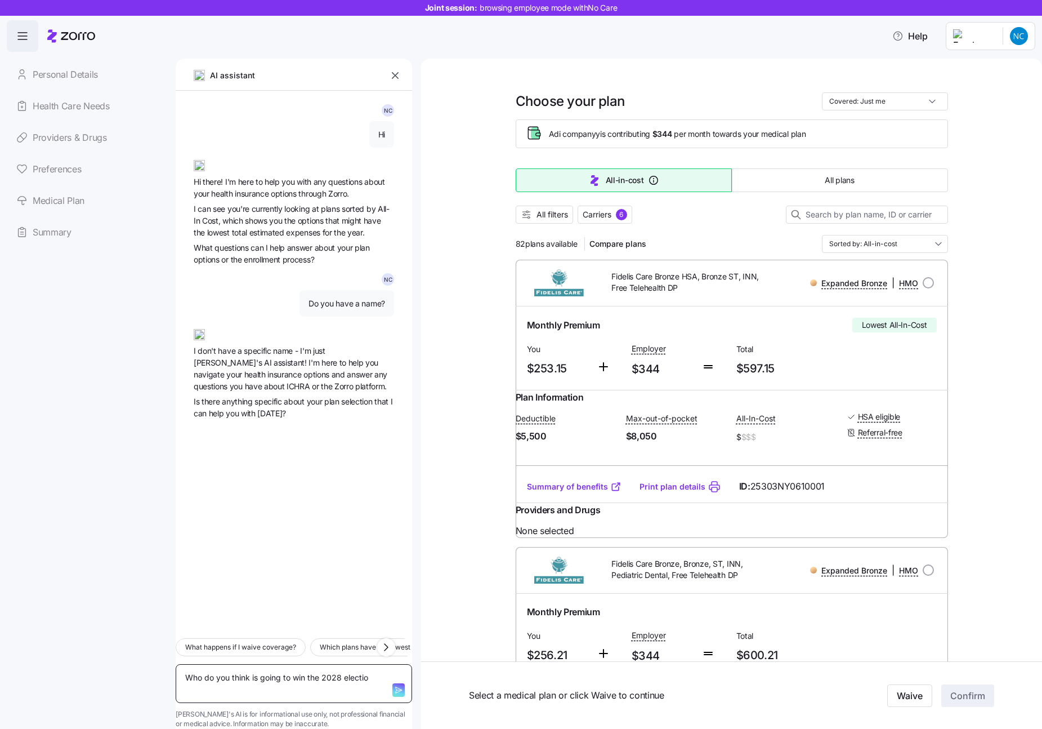
type textarea "x"
type textarea "Who do you think is going to win the 2028 elections"
type textarea "x"
type textarea "Who do you think is going to win the 2028 elections?"
type textarea "x"
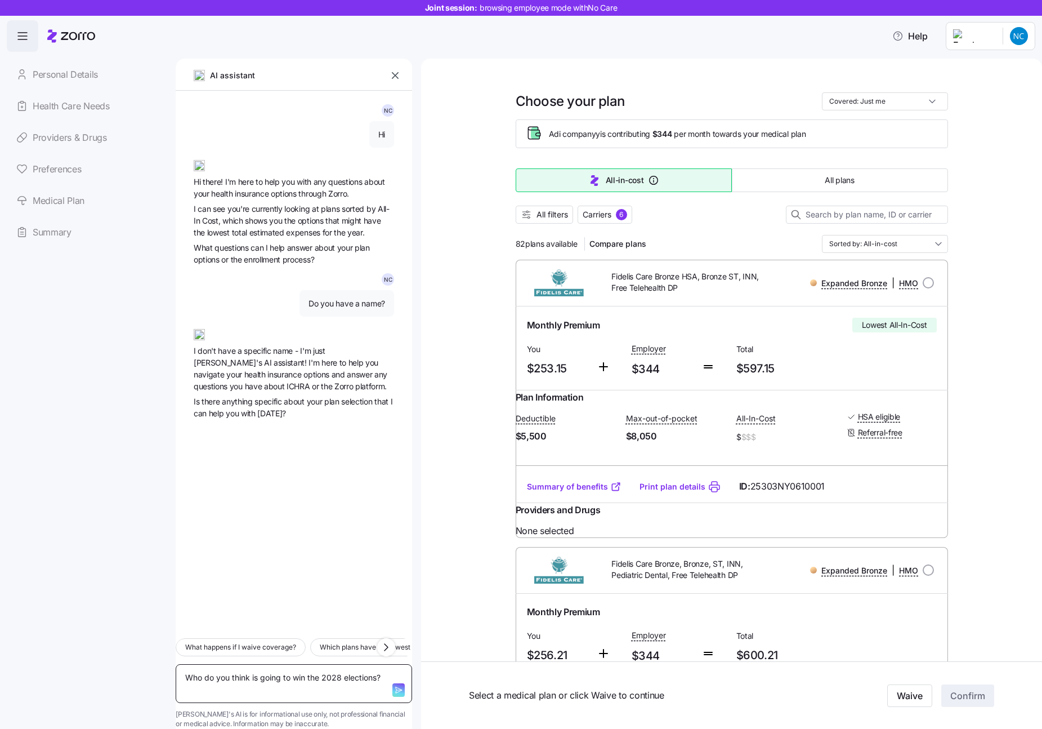
type textarea "Who do you think is going to win the 2028 elections?"
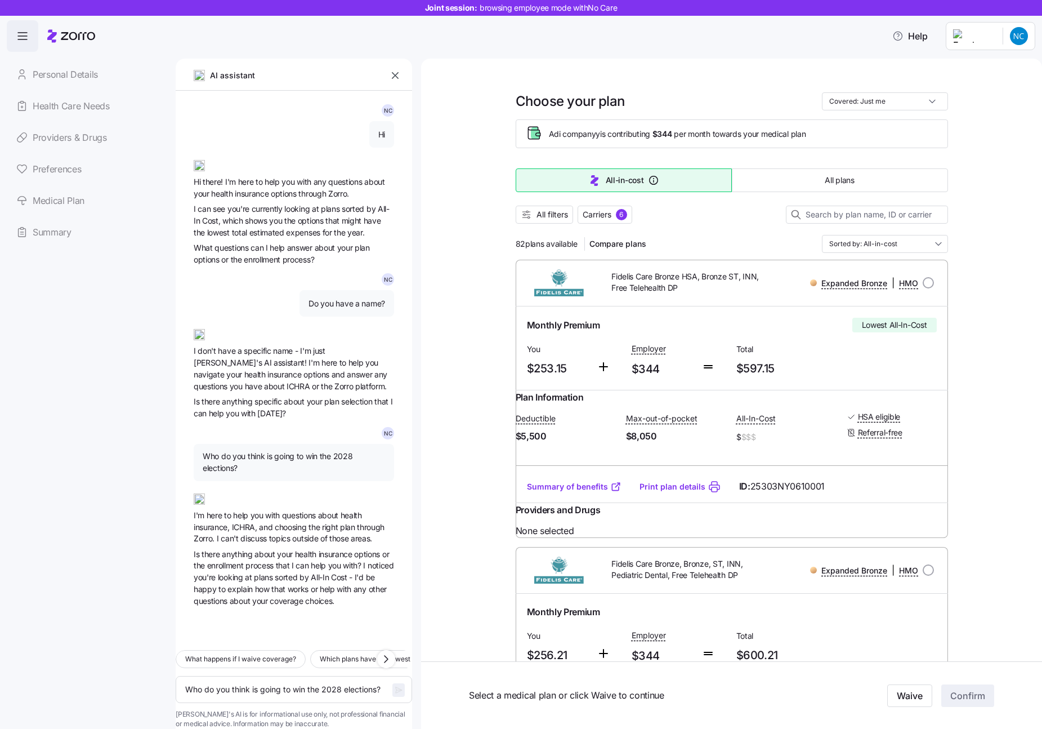
type textarea "x"
